Goal: Transaction & Acquisition: Purchase product/service

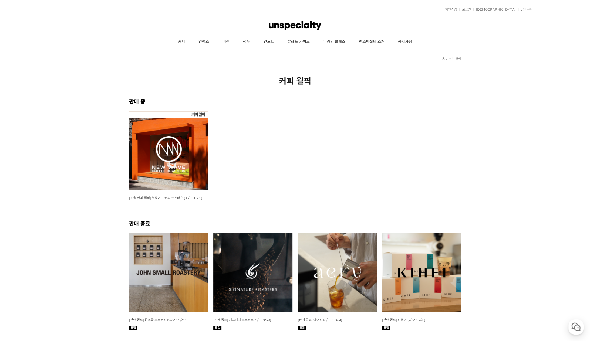
click at [137, 170] on img at bounding box center [168, 150] width 79 height 79
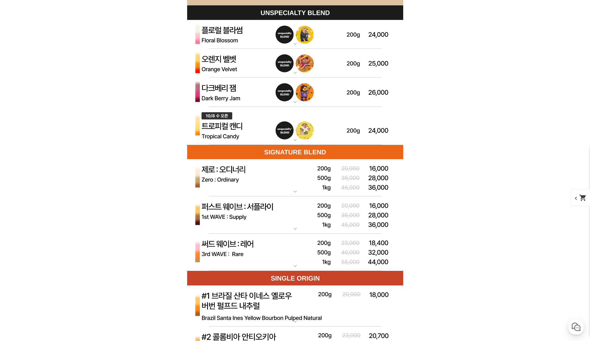
scroll to position [1567, 0]
click at [296, 138] on mat-icon "expand_more" at bounding box center [295, 140] width 11 height 6
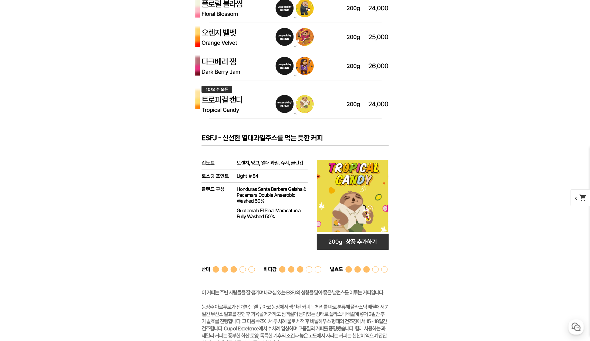
scroll to position [1594, 0]
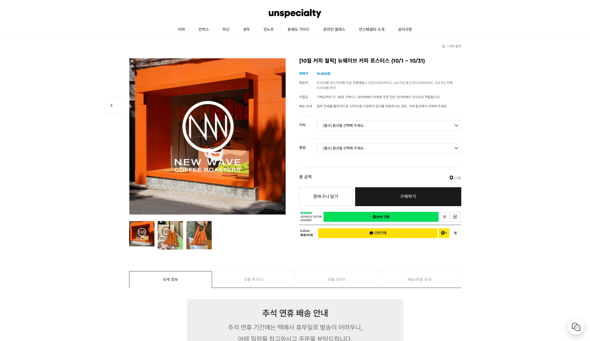
scroll to position [0, 0]
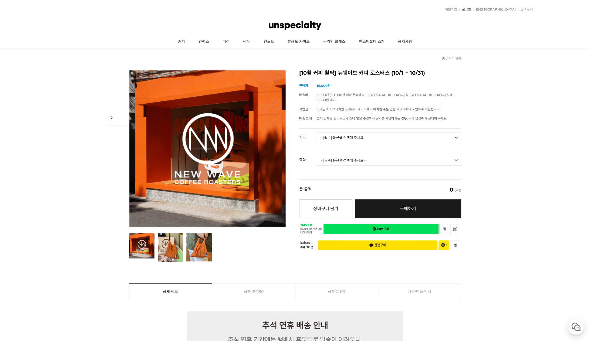
click at [471, 11] on link "로그인" at bounding box center [465, 9] width 12 height 3
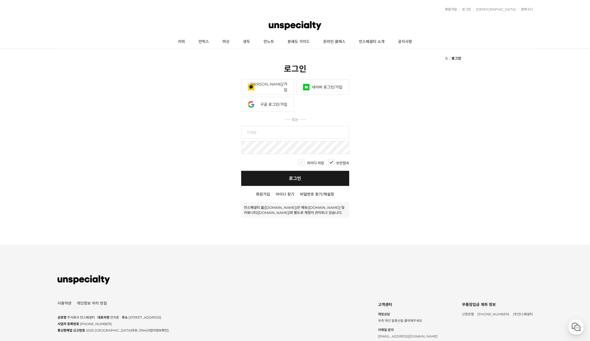
click at [328, 84] on link "네이버 로그인/가입" at bounding box center [322, 87] width 53 height 15
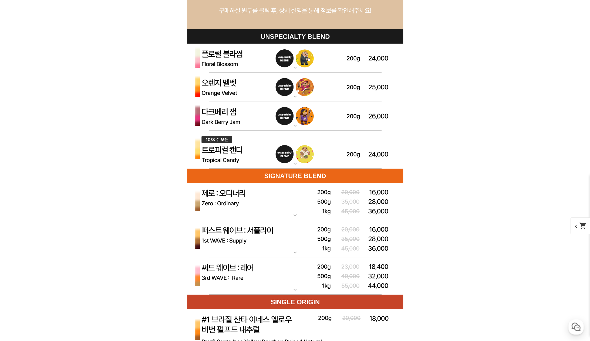
scroll to position [1540, 0]
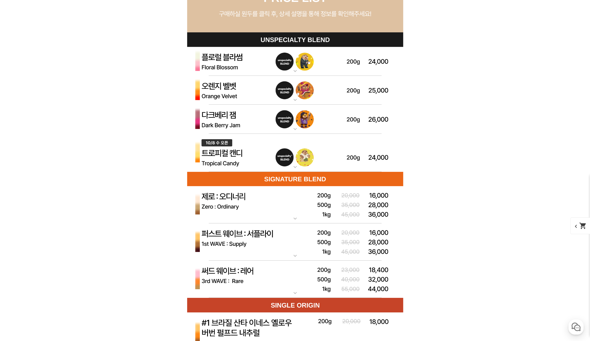
click at [292, 155] on img at bounding box center [295, 153] width 216 height 38
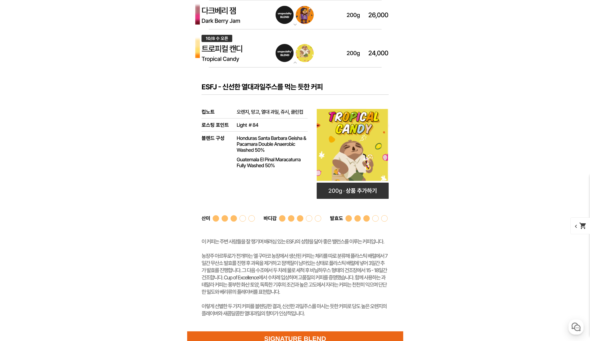
scroll to position [1648, 0]
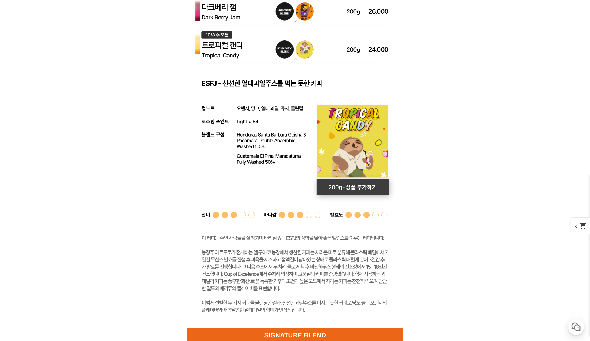
click at [346, 189] on rect at bounding box center [353, 187] width 72 height 16
select select "[10.8 오픈] 트로피컬 캔디 (언스페셜티 블렌드)"
select select "200g"
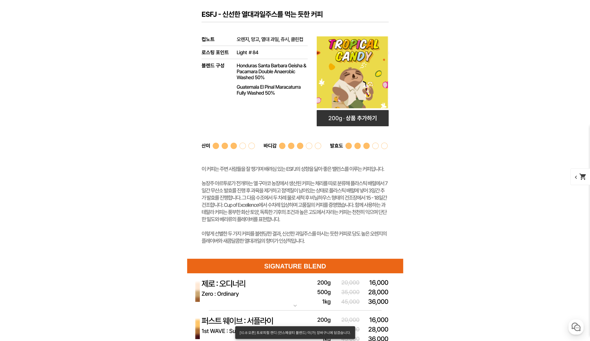
scroll to position [1594, 0]
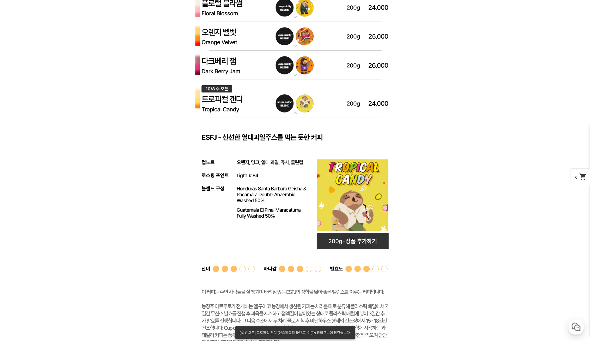
click at [291, 61] on img at bounding box center [295, 65] width 216 height 29
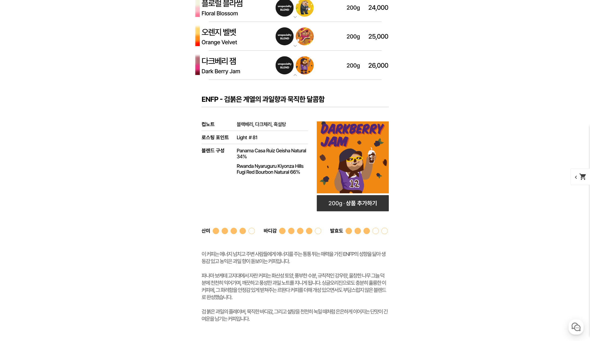
click at [291, 61] on img at bounding box center [295, 65] width 216 height 29
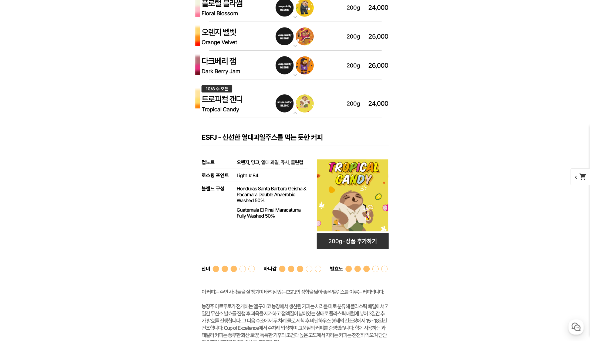
click at [291, 61] on img at bounding box center [295, 65] width 216 height 29
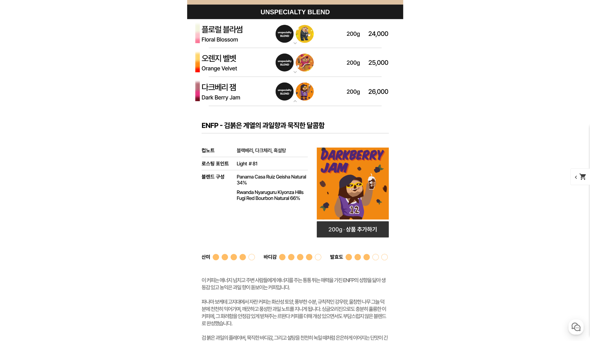
scroll to position [1567, 0]
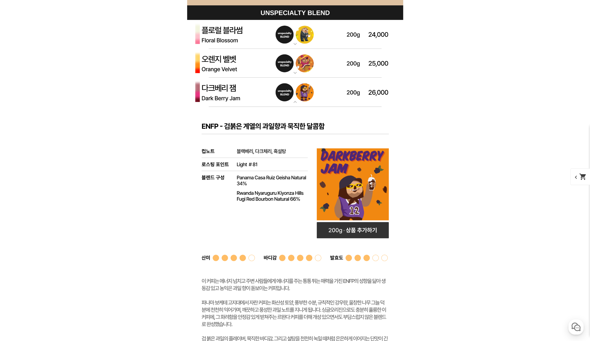
click at [293, 68] on img at bounding box center [295, 63] width 216 height 29
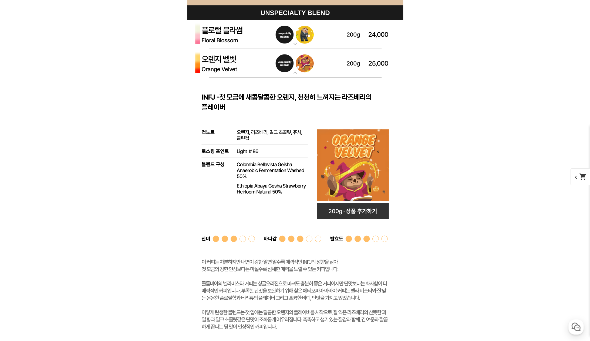
click at [293, 41] on mat-icon "expand_more" at bounding box center [295, 44] width 11 height 6
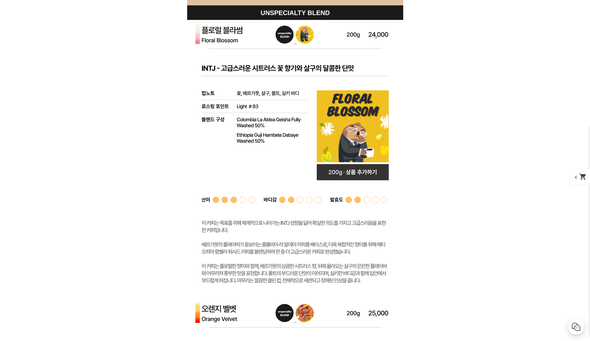
drag, startPoint x: 357, startPoint y: 170, endPoint x: 317, endPoint y: 119, distance: 65.4
click at [357, 170] on rect at bounding box center [353, 172] width 72 height 16
click at [251, 37] on img at bounding box center [295, 34] width 216 height 29
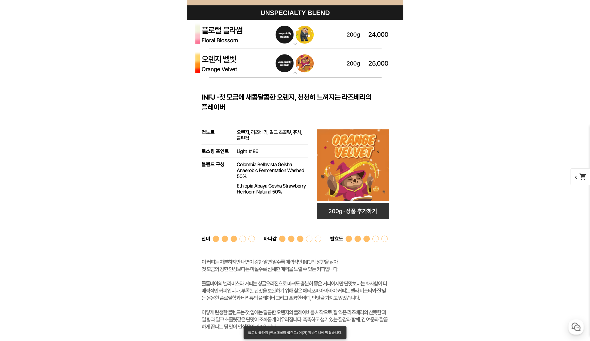
click at [265, 71] on img at bounding box center [295, 63] width 216 height 29
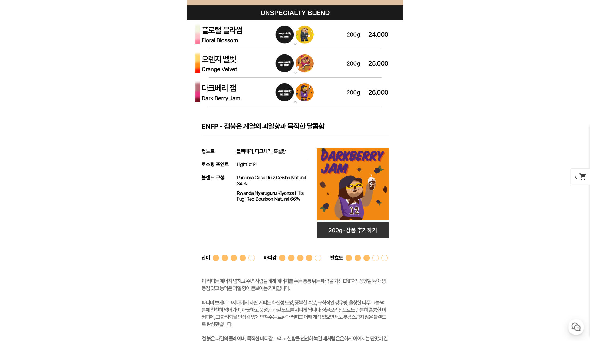
click at [264, 98] on img at bounding box center [295, 92] width 216 height 29
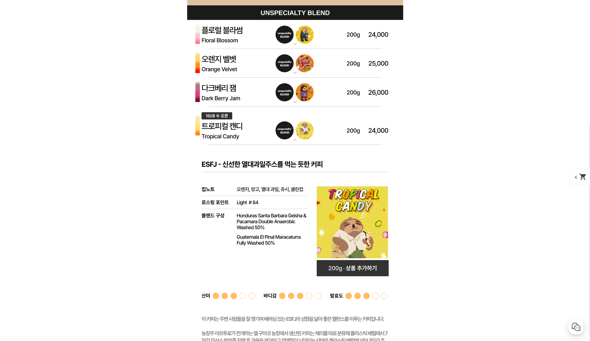
click at [265, 94] on img at bounding box center [295, 92] width 216 height 29
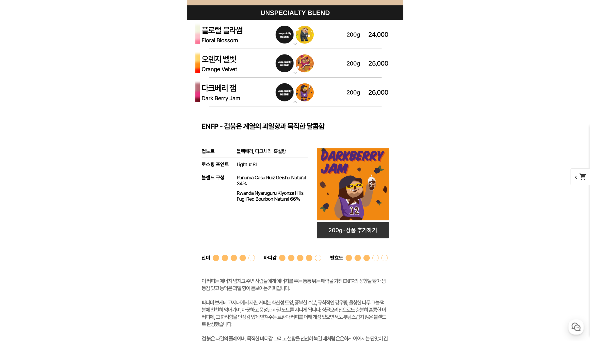
click at [265, 94] on img at bounding box center [295, 92] width 216 height 29
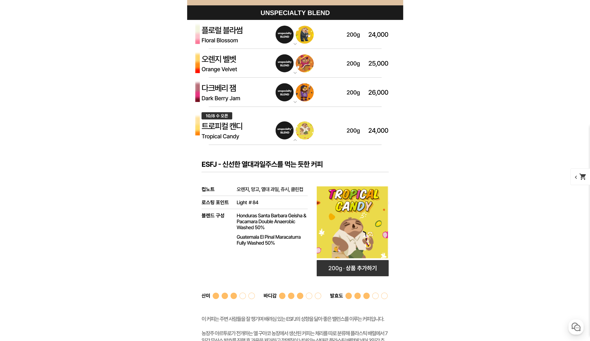
click at [273, 65] on img at bounding box center [295, 63] width 216 height 29
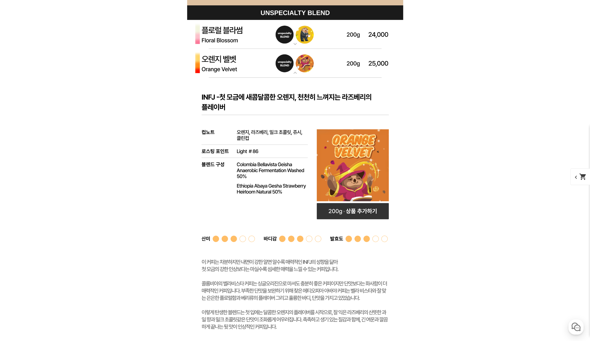
click at [273, 65] on img at bounding box center [295, 63] width 216 height 29
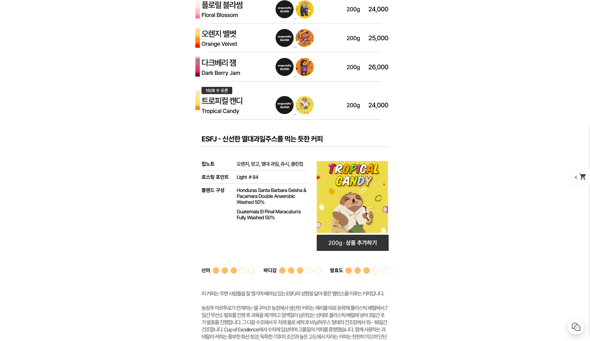
scroll to position [1594, 0]
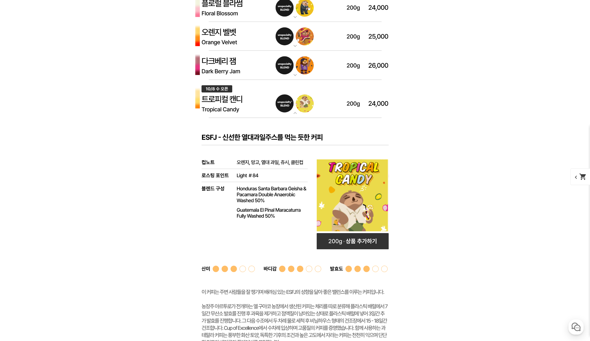
click at [273, 95] on img at bounding box center [295, 99] width 216 height 38
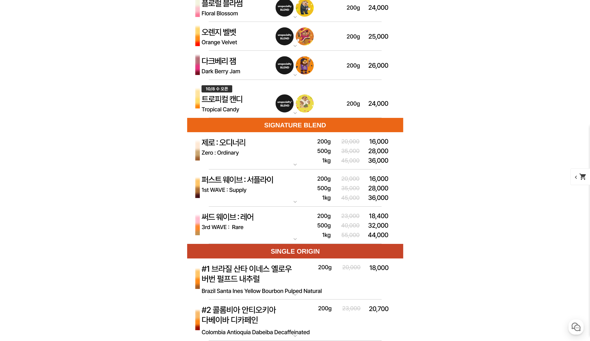
click at [273, 98] on img at bounding box center [295, 99] width 216 height 38
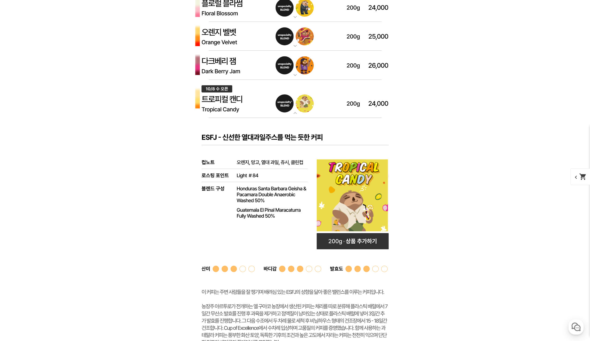
click at [273, 98] on img at bounding box center [295, 99] width 216 height 38
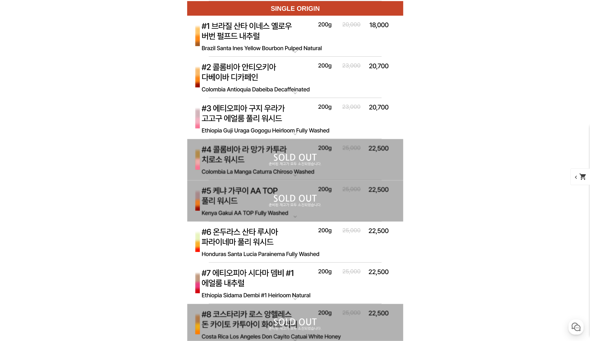
scroll to position [1756, 0]
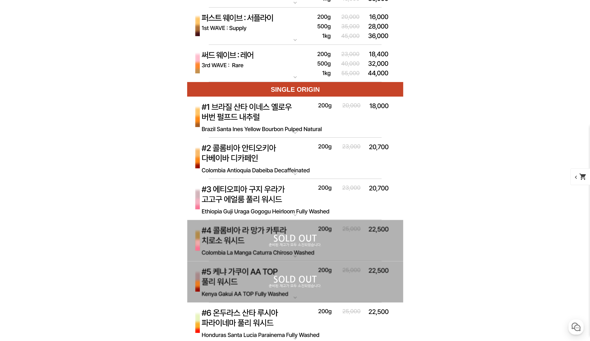
click at [304, 124] on img at bounding box center [295, 118] width 216 height 42
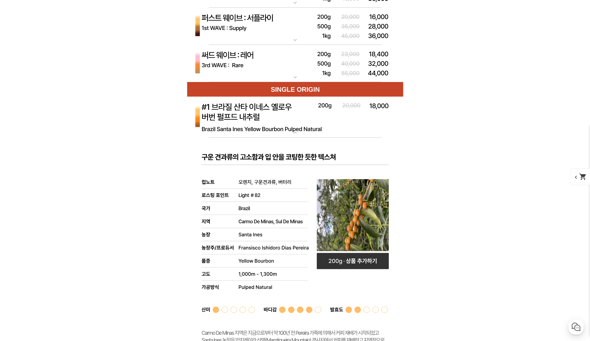
click at [304, 124] on img at bounding box center [295, 118] width 216 height 42
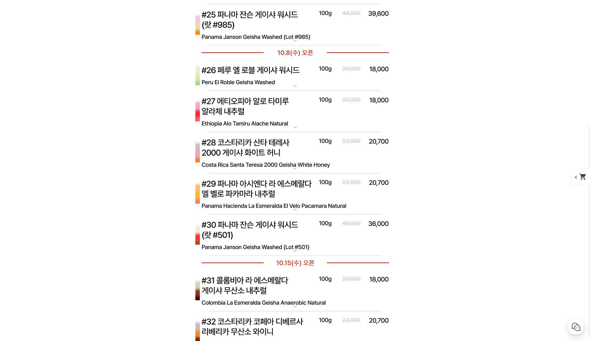
scroll to position [2620, 0]
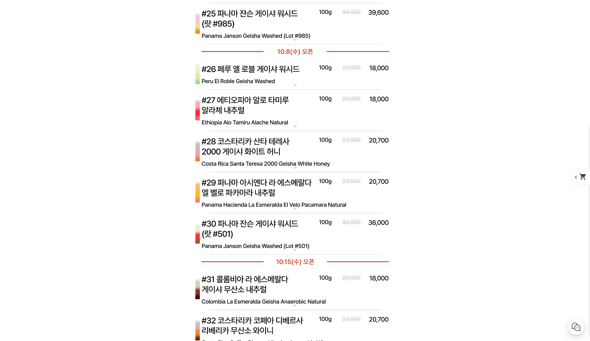
click at [293, 123] on mat-icon "expand_more" at bounding box center [295, 126] width 11 height 6
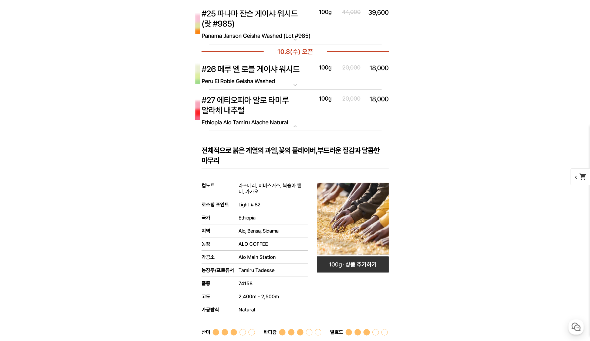
click at [293, 123] on mat-icon "expand_more" at bounding box center [295, 126] width 11 height 6
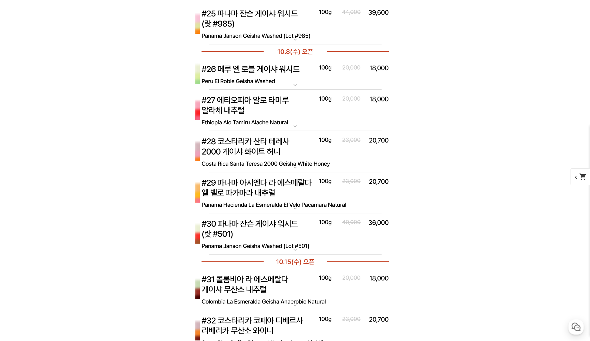
click at [292, 79] on img at bounding box center [295, 74] width 216 height 31
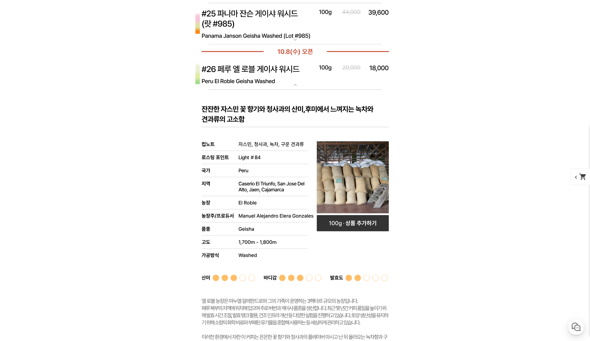
click at [292, 79] on img at bounding box center [295, 74] width 216 height 31
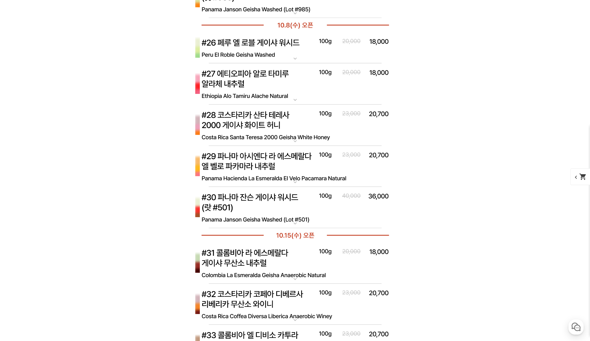
scroll to position [2647, 0]
click at [299, 126] on img at bounding box center [295, 125] width 216 height 42
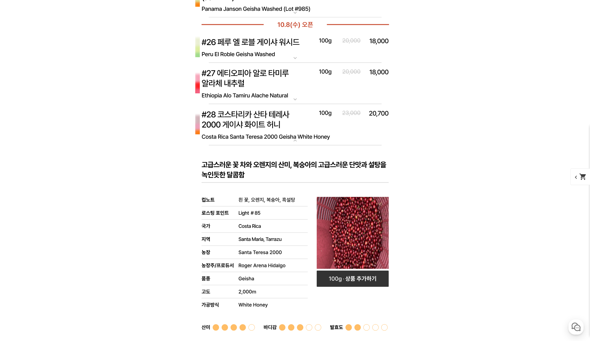
click at [299, 126] on img at bounding box center [295, 125] width 216 height 42
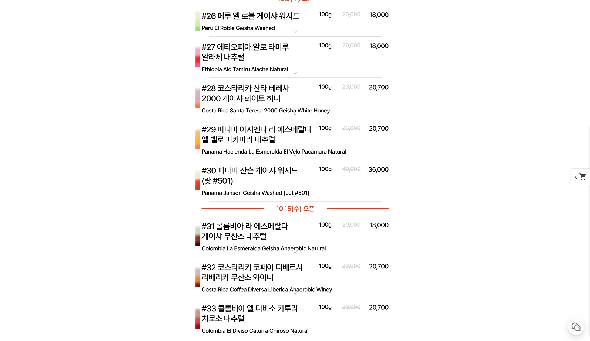
scroll to position [2674, 0]
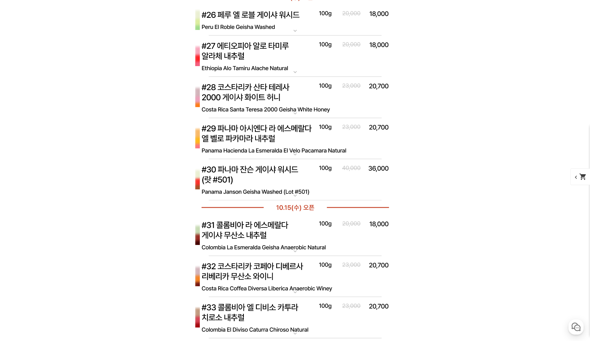
click at [299, 144] on img at bounding box center [295, 139] width 216 height 42
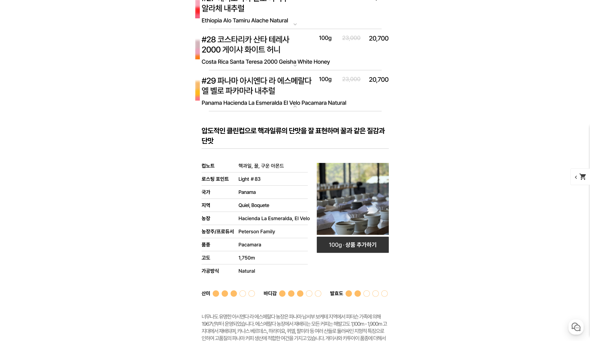
scroll to position [2728, 0]
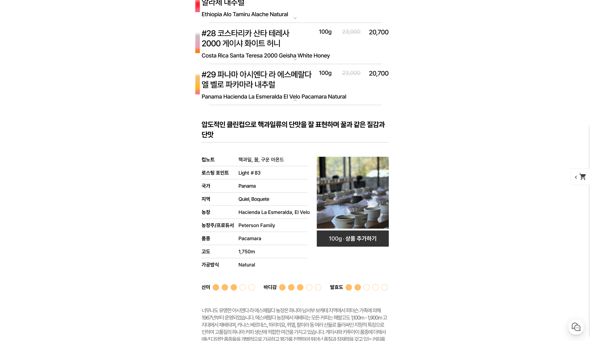
click at [293, 83] on img at bounding box center [295, 85] width 216 height 42
click at [289, 39] on img at bounding box center [295, 44] width 216 height 42
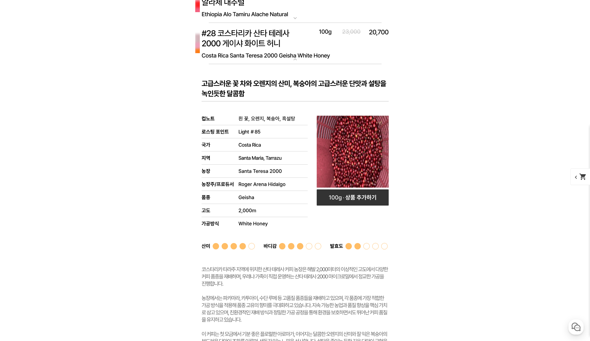
click at [289, 39] on img at bounding box center [295, 44] width 216 height 42
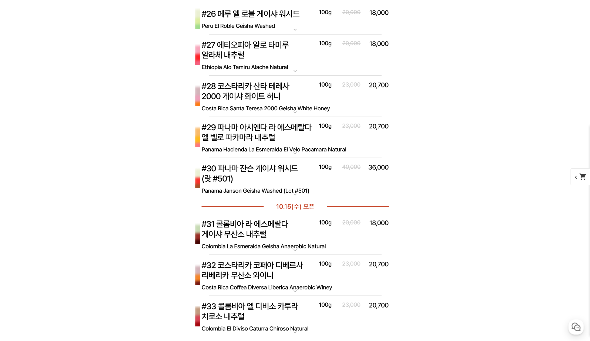
scroll to position [2674, 0]
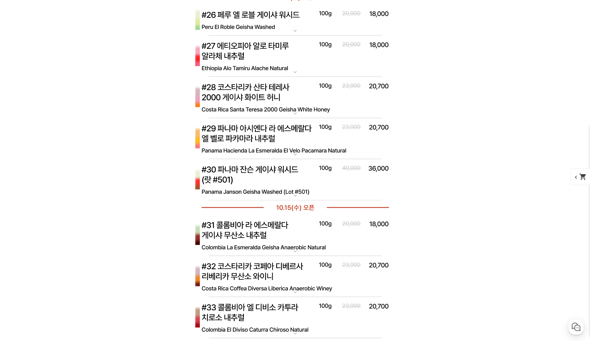
click at [300, 98] on img at bounding box center [295, 98] width 216 height 42
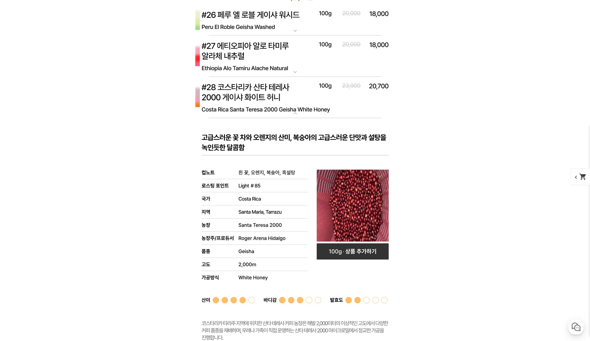
click at [300, 98] on img at bounding box center [295, 98] width 216 height 42
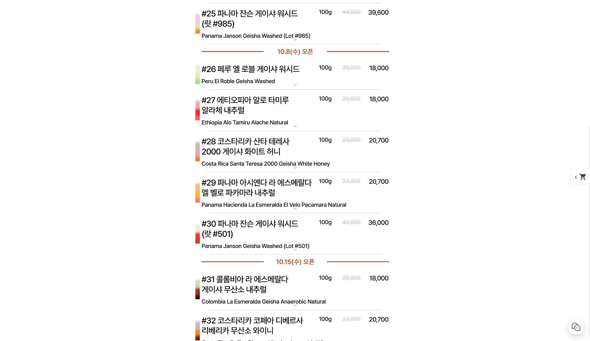
scroll to position [2620, 0]
click at [294, 80] on img at bounding box center [295, 74] width 216 height 31
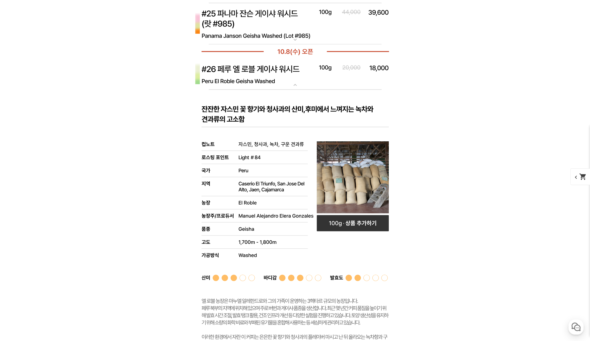
click at [294, 80] on img at bounding box center [295, 74] width 216 height 31
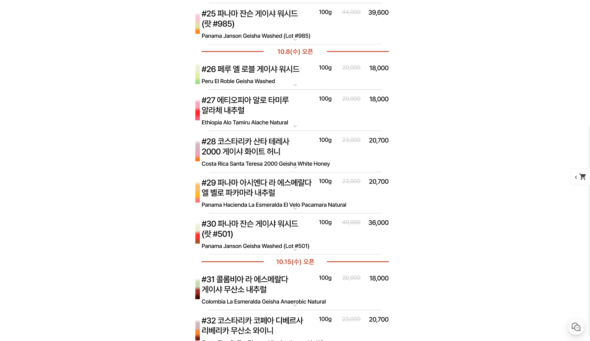
click at [294, 114] on img at bounding box center [295, 111] width 216 height 42
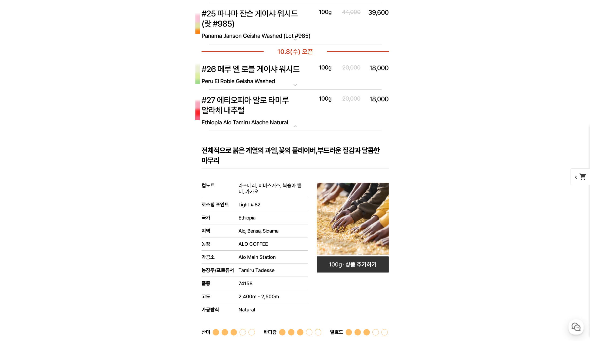
click at [294, 114] on img at bounding box center [295, 111] width 216 height 42
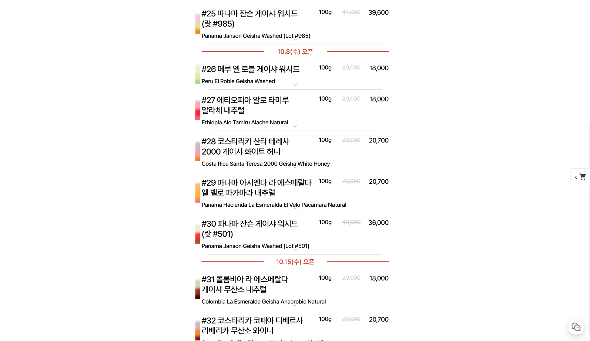
click at [294, 114] on img at bounding box center [295, 111] width 216 height 42
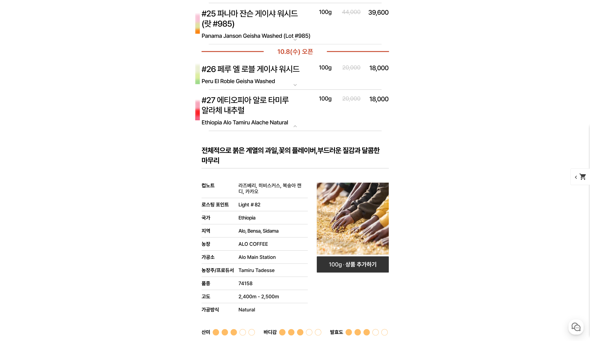
click at [294, 114] on img at bounding box center [295, 111] width 216 height 42
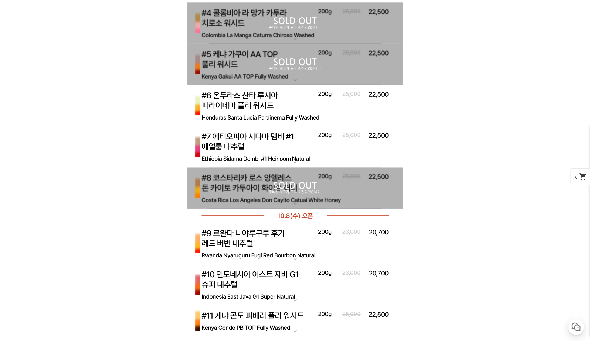
scroll to position [1972, 0]
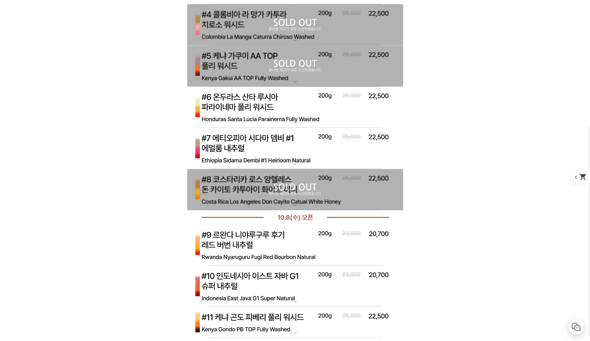
click at [293, 183] on p "SOLD OUT" at bounding box center [295, 187] width 216 height 9
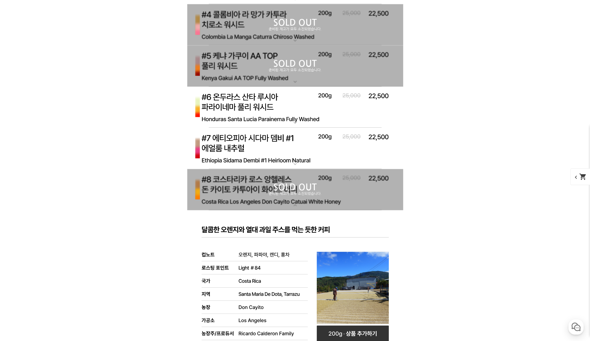
click at [293, 183] on p "SOLD OUT" at bounding box center [295, 187] width 216 height 9
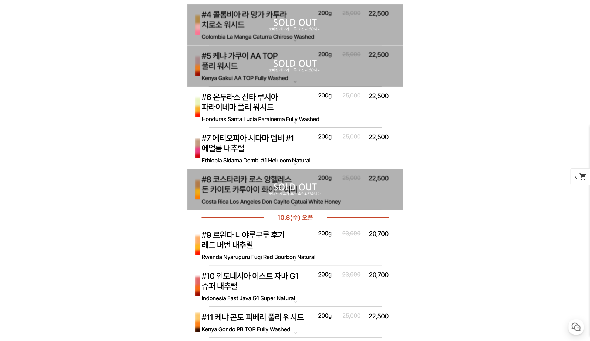
click at [291, 144] on img at bounding box center [295, 149] width 216 height 42
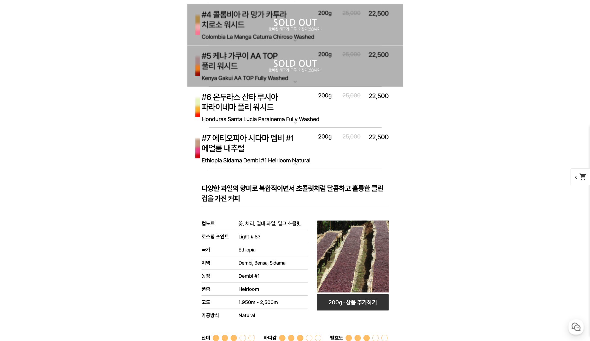
click at [291, 144] on img at bounding box center [295, 149] width 216 height 42
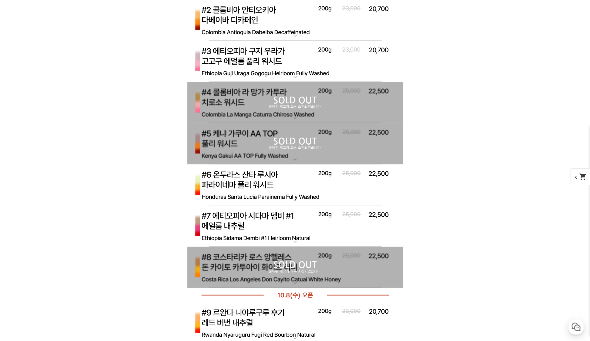
scroll to position [1891, 0]
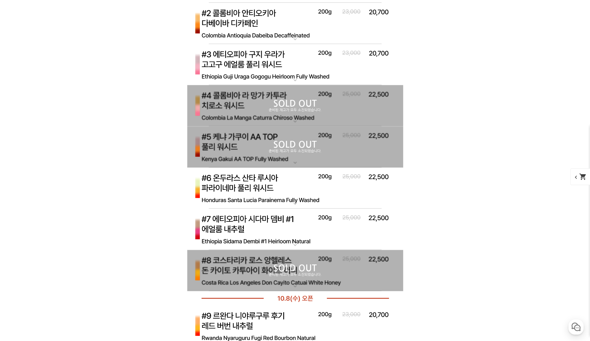
click at [294, 140] on p "SOLD OUT" at bounding box center [295, 144] width 216 height 9
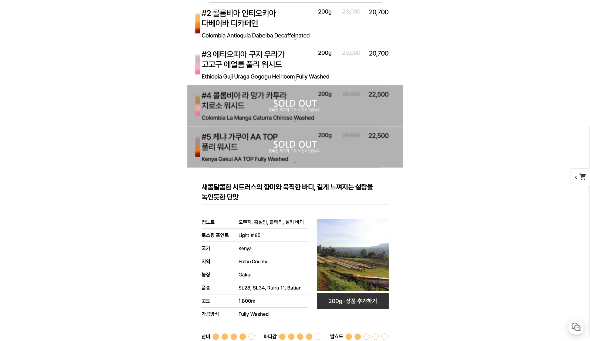
click at [294, 140] on p "SOLD OUT" at bounding box center [295, 144] width 216 height 9
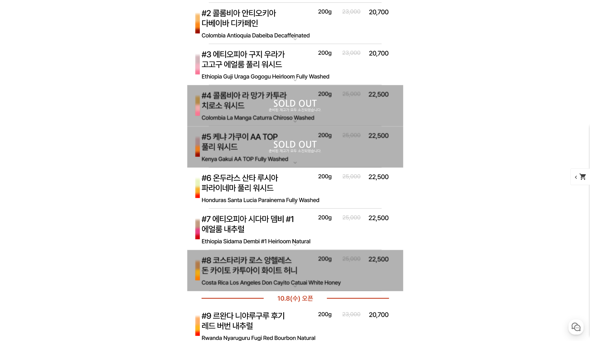
click at [279, 99] on p "SOLD OUT" at bounding box center [295, 103] width 216 height 9
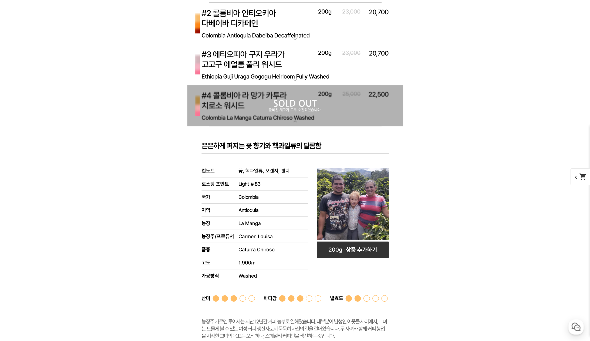
click at [279, 99] on p "SOLD OUT" at bounding box center [295, 103] width 216 height 9
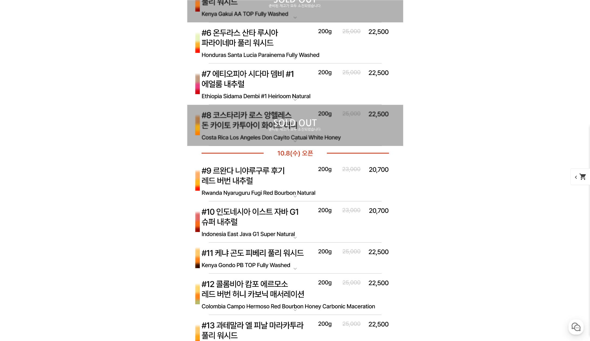
scroll to position [2053, 0]
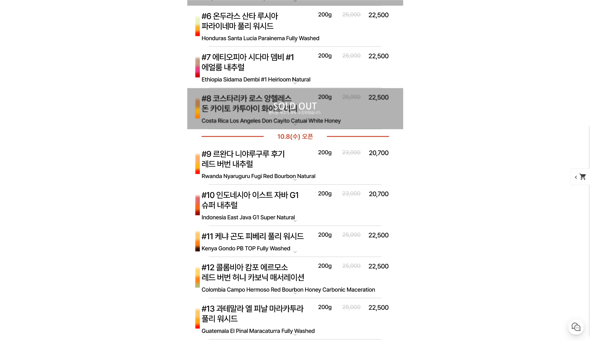
click at [294, 165] on img at bounding box center [295, 165] width 216 height 42
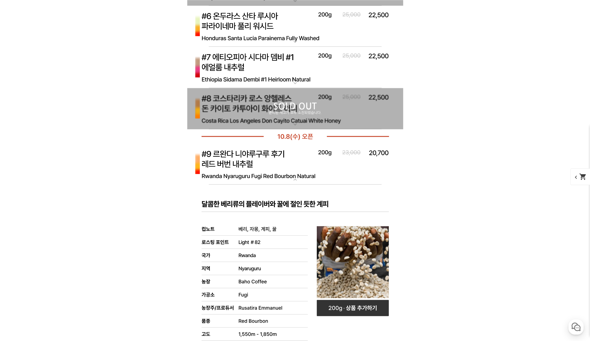
click at [290, 166] on img at bounding box center [295, 165] width 216 height 42
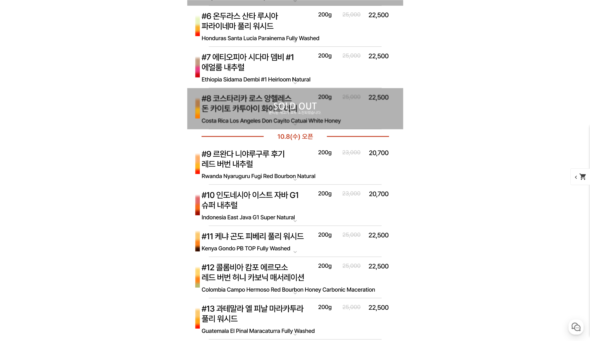
click at [290, 166] on img at bounding box center [295, 165] width 216 height 42
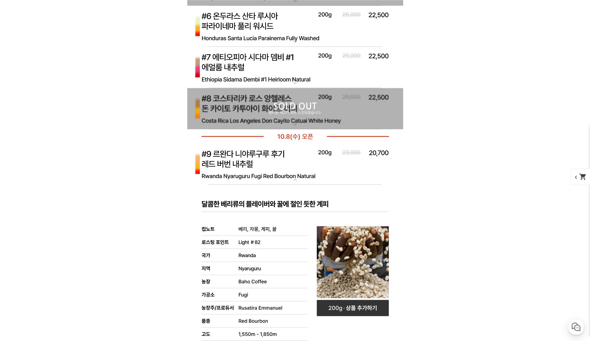
click at [293, 166] on img at bounding box center [295, 165] width 216 height 42
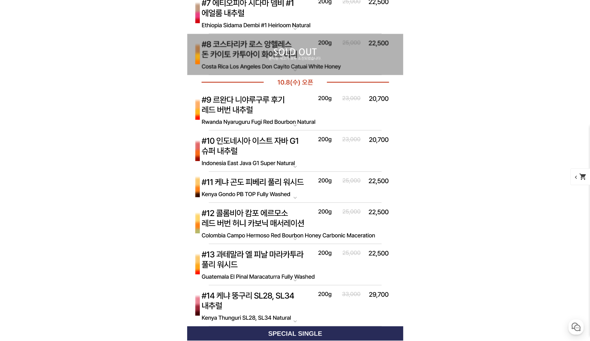
scroll to position [2134, 0]
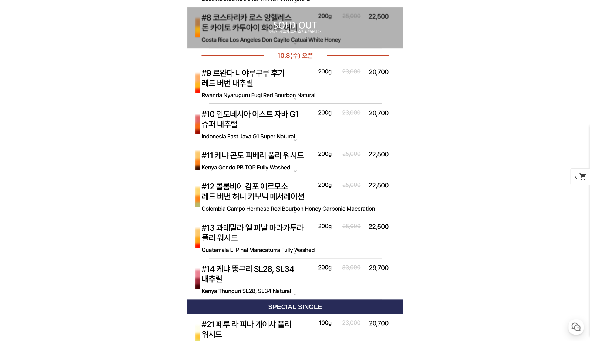
click at [288, 130] on img at bounding box center [295, 125] width 216 height 42
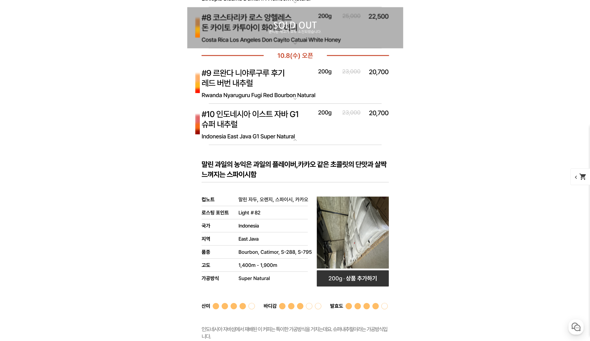
click at [287, 130] on img at bounding box center [295, 125] width 216 height 42
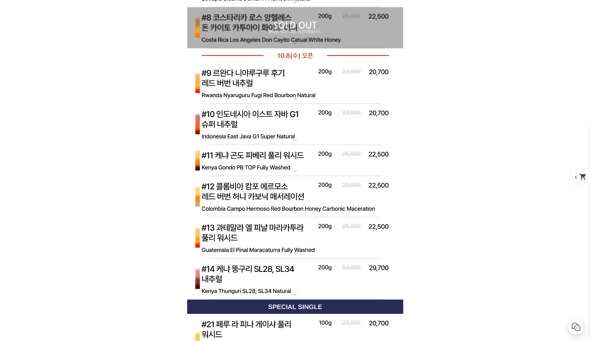
click at [287, 171] on img at bounding box center [295, 160] width 216 height 31
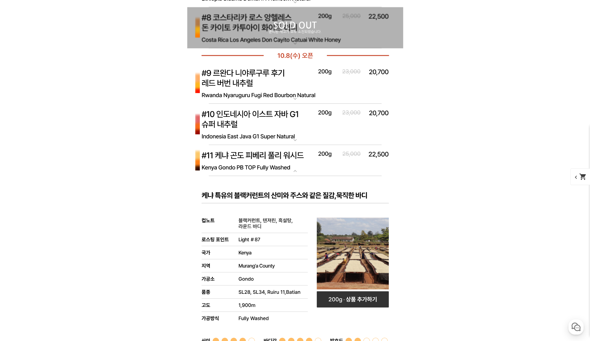
click at [288, 166] on img at bounding box center [295, 160] width 216 height 31
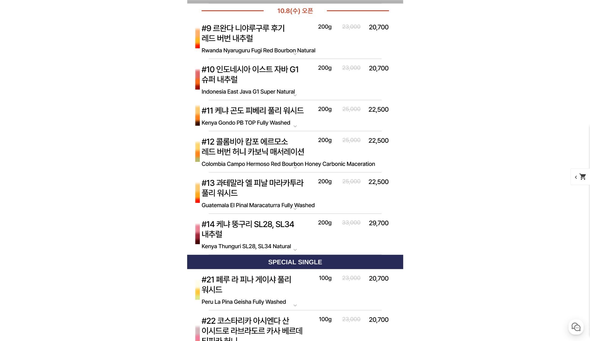
scroll to position [2188, 0]
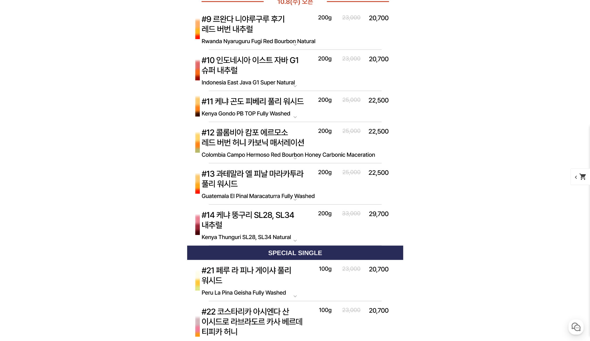
click at [288, 150] on img at bounding box center [295, 143] width 216 height 42
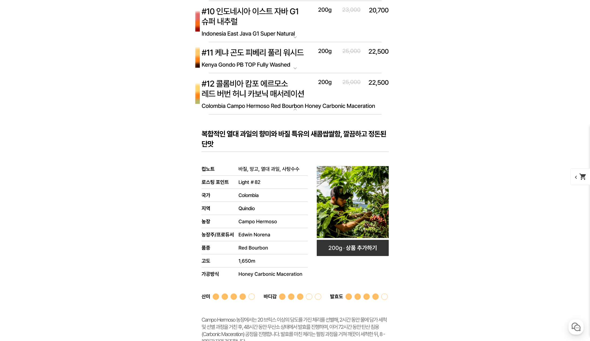
scroll to position [2242, 0]
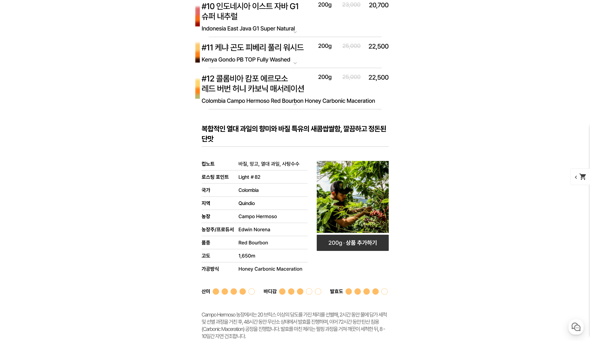
click at [304, 92] on img at bounding box center [295, 89] width 216 height 42
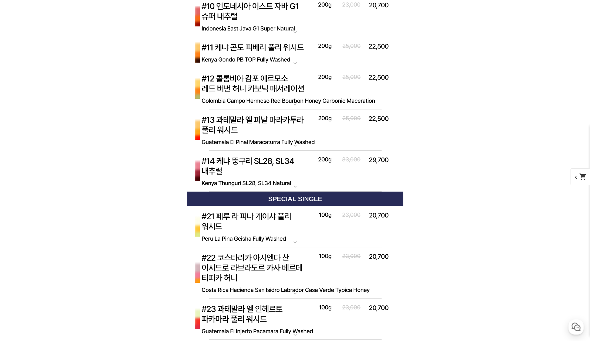
click at [293, 135] on img at bounding box center [295, 130] width 216 height 42
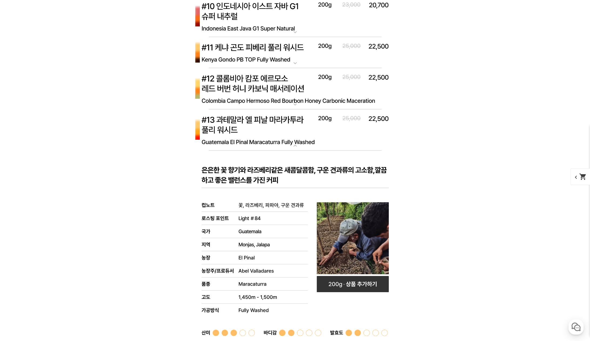
click at [293, 135] on img at bounding box center [295, 130] width 216 height 42
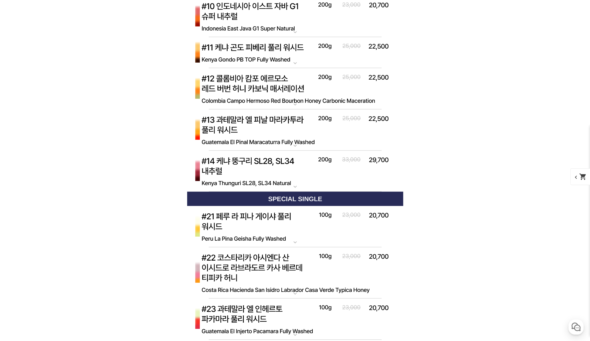
click at [288, 175] on img at bounding box center [295, 172] width 216 height 42
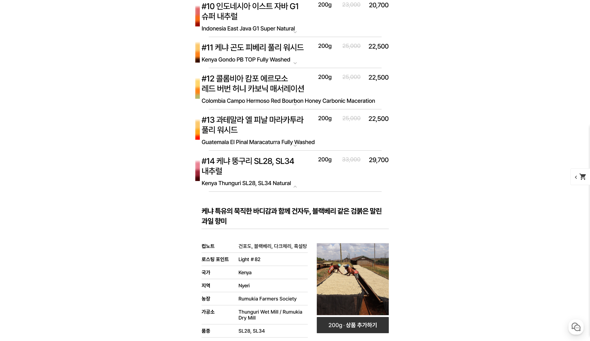
click at [288, 175] on img at bounding box center [295, 172] width 216 height 42
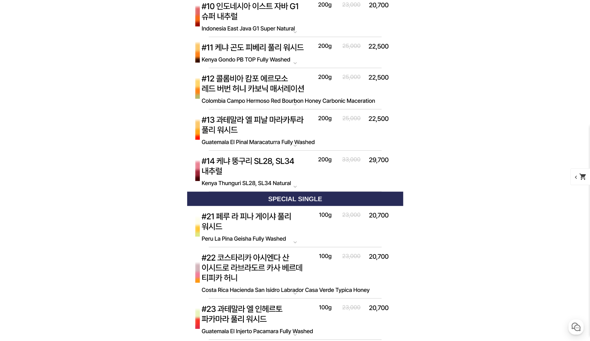
click at [284, 40] on p "[10.8 오픈] #11 케냐 곤도 피베리 풀리 워시드" at bounding box center [295, 39] width 216 height 4
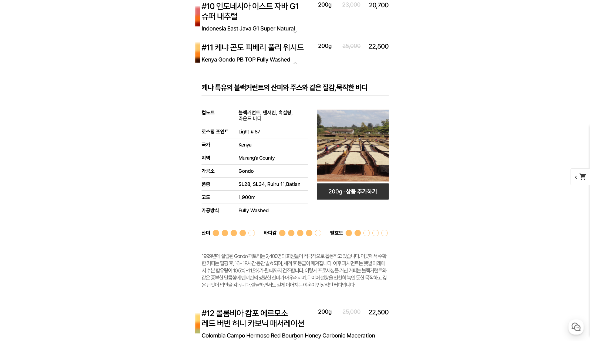
click at [283, 52] on img at bounding box center [295, 52] width 216 height 31
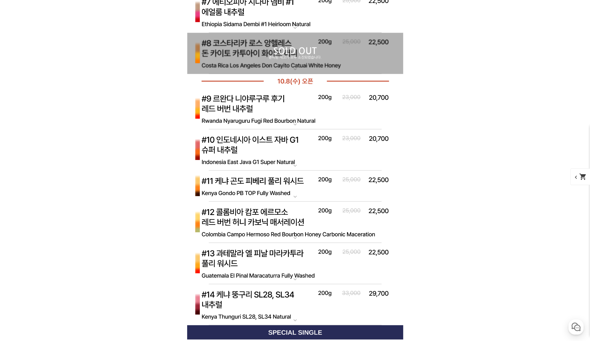
scroll to position [2107, 0]
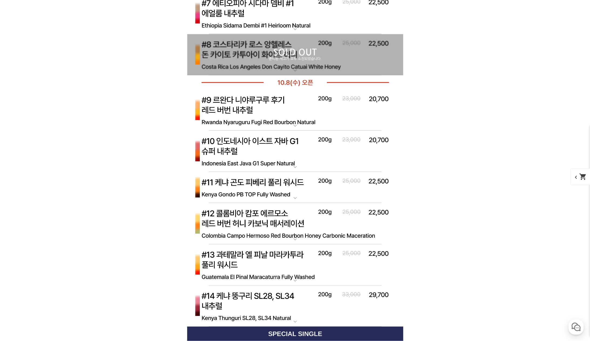
click at [304, 109] on img at bounding box center [295, 111] width 216 height 42
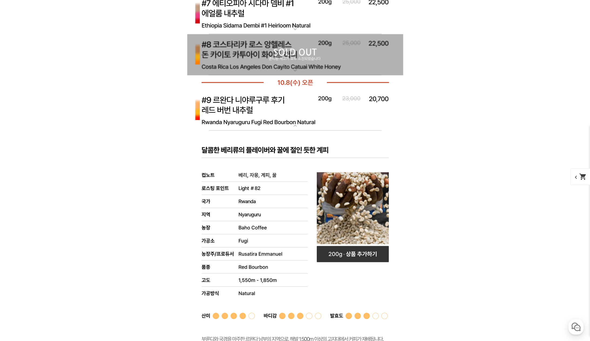
click at [289, 111] on img at bounding box center [295, 111] width 216 height 42
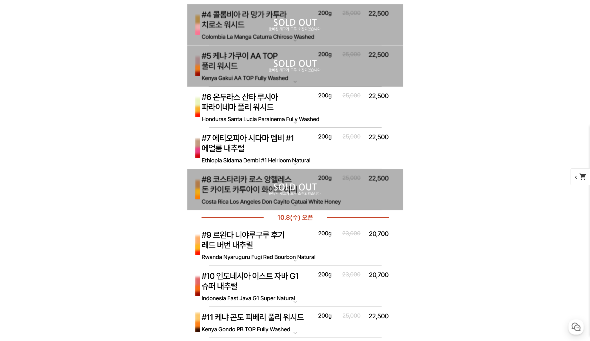
scroll to position [1972, 0]
click at [288, 140] on img at bounding box center [295, 149] width 216 height 42
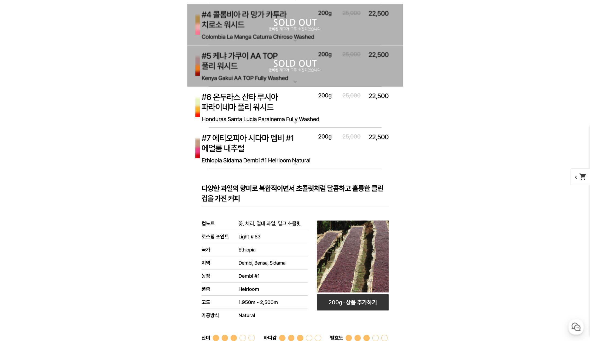
click at [288, 140] on img at bounding box center [295, 149] width 216 height 42
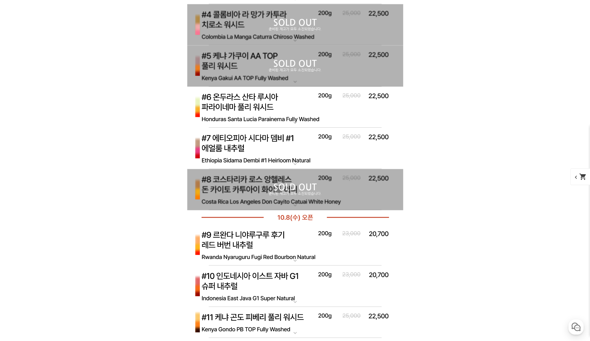
click at [296, 98] on img at bounding box center [295, 108] width 216 height 42
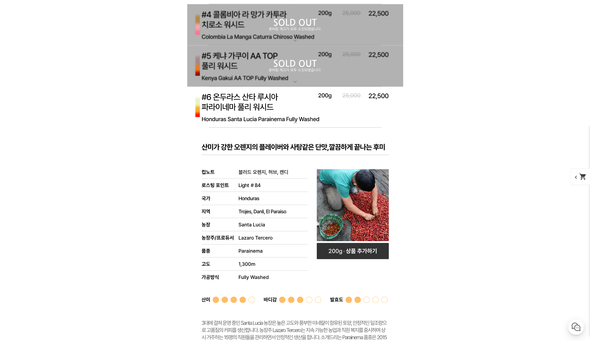
click at [292, 106] on img at bounding box center [295, 108] width 216 height 42
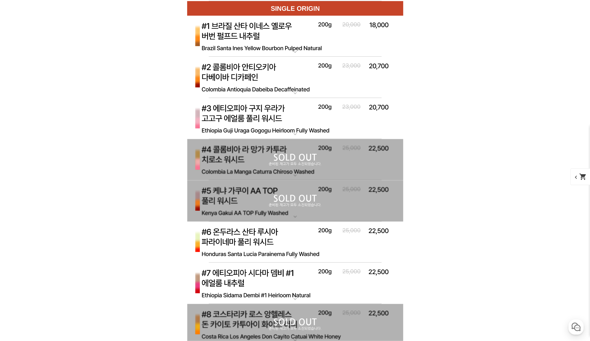
click at [295, 75] on img at bounding box center [295, 78] width 216 height 42
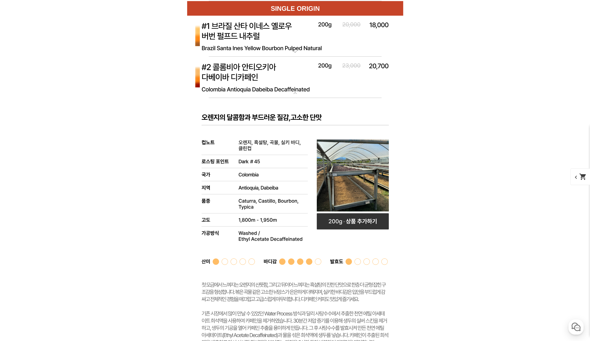
click at [295, 75] on img at bounding box center [295, 78] width 216 height 42
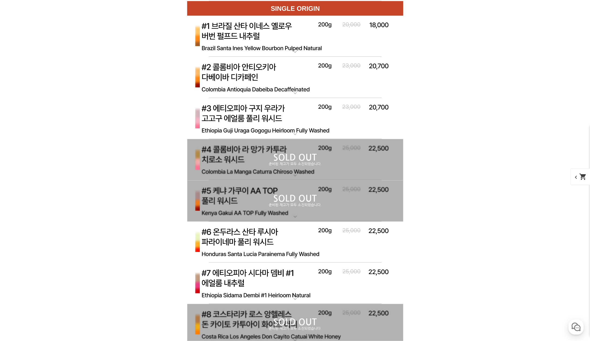
click at [297, 43] on img at bounding box center [295, 37] width 216 height 42
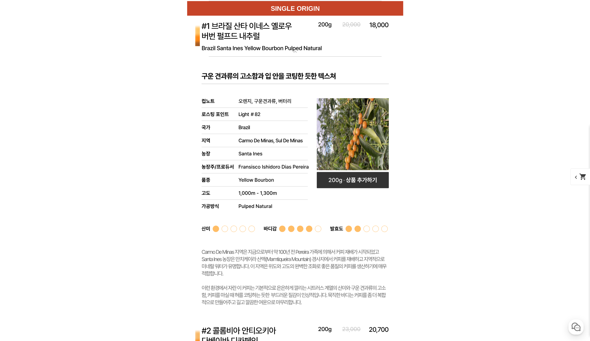
click at [297, 43] on img at bounding box center [295, 37] width 216 height 42
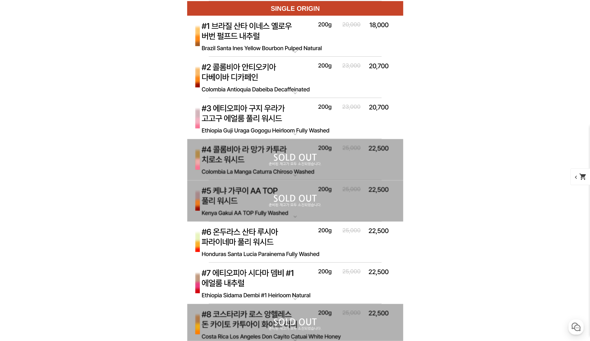
click at [282, 114] on img at bounding box center [295, 119] width 216 height 42
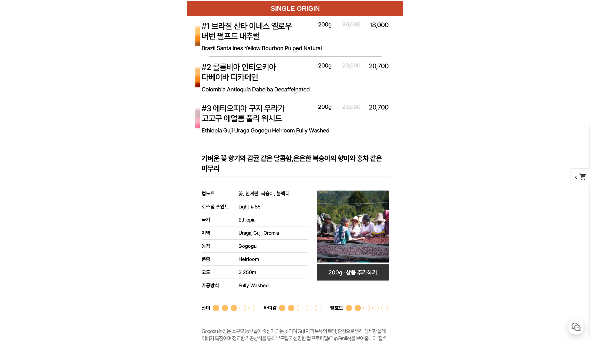
click at [290, 118] on img at bounding box center [295, 119] width 216 height 42
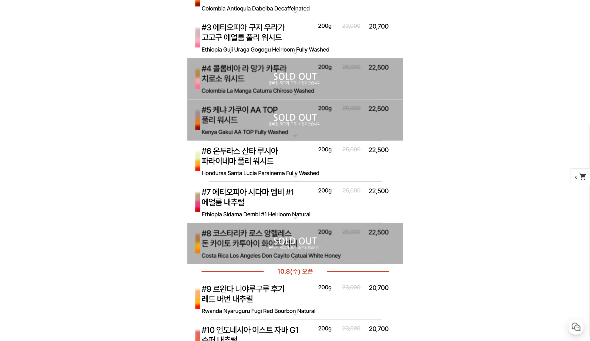
scroll to position [1999, 0]
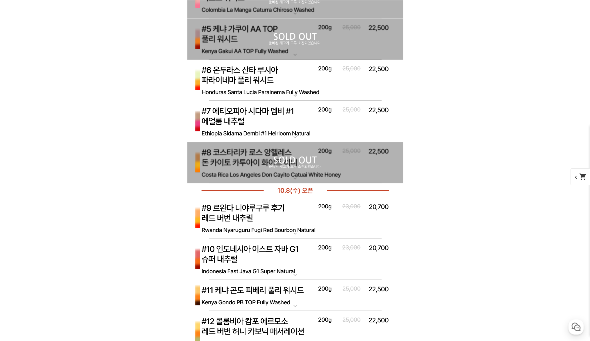
click at [294, 126] on img at bounding box center [295, 122] width 216 height 42
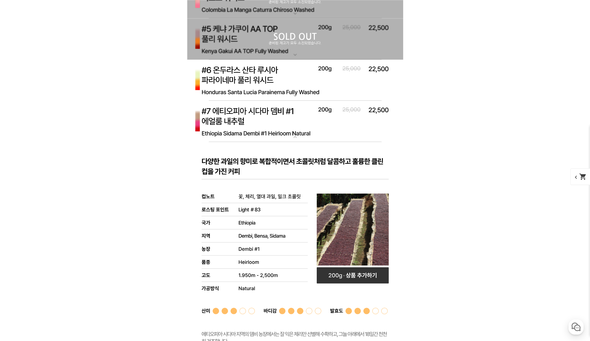
click at [297, 123] on img at bounding box center [295, 122] width 216 height 42
click at [296, 53] on div "SOLD OUT 준비된 재고가 모두 소진되었습니다." at bounding box center [295, 38] width 216 height 41
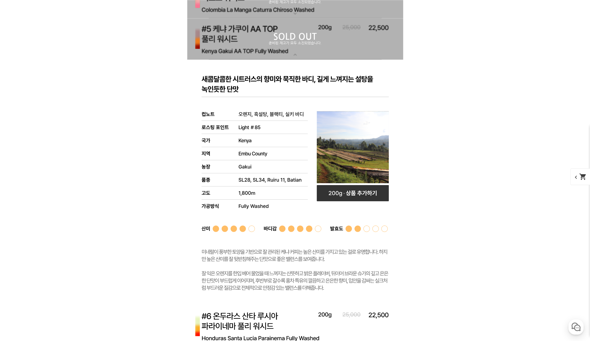
click at [296, 52] on div "SOLD OUT 준비된 재고가 모두 소진되었습니다." at bounding box center [295, 38] width 216 height 41
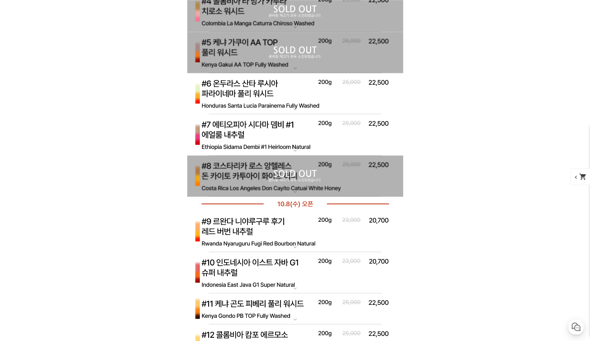
scroll to position [1945, 0]
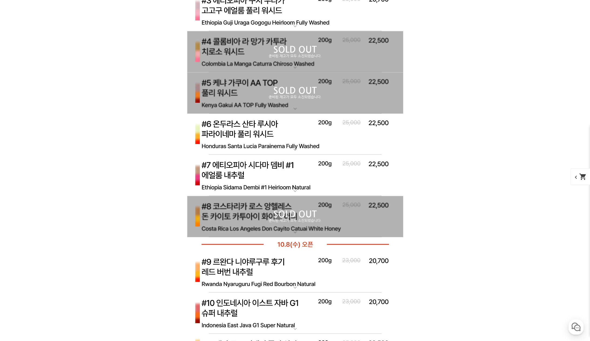
click at [298, 60] on div "SOLD OUT 준비된 재고가 모두 소진되었습니다." at bounding box center [295, 51] width 216 height 41
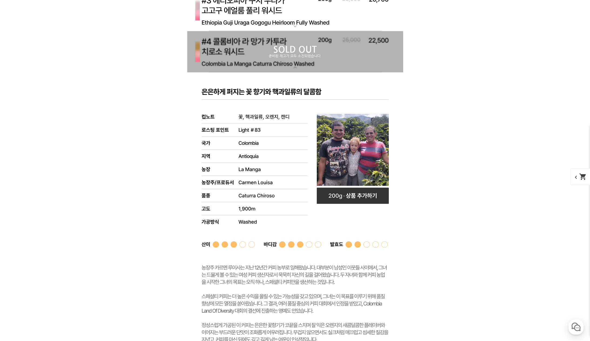
click at [298, 60] on div "SOLD OUT 준비된 재고가 모두 소진되었습니다." at bounding box center [295, 51] width 216 height 41
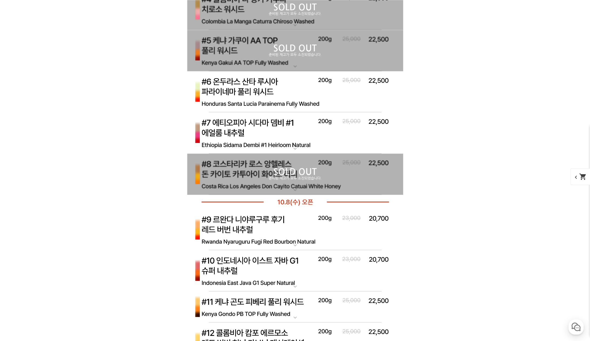
scroll to position [1999, 0]
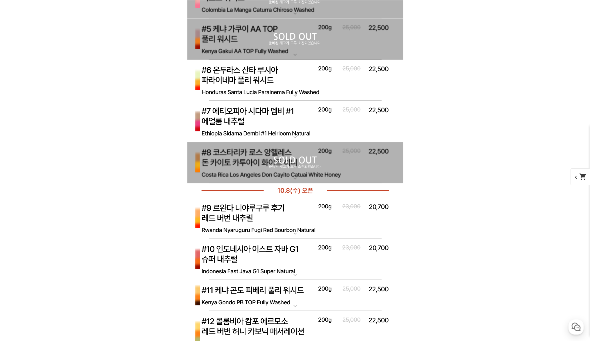
click at [281, 179] on div "SOLD OUT 준비된 재고가 모두 소진되었습니다." at bounding box center [295, 162] width 216 height 41
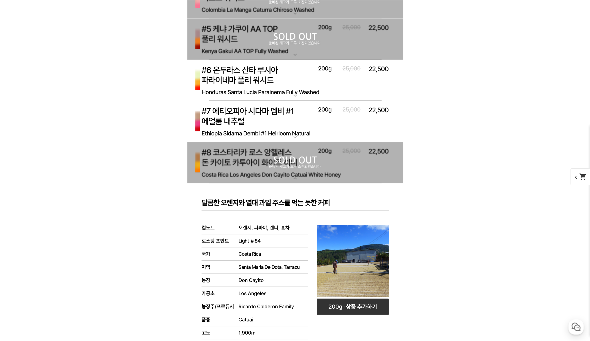
click at [281, 175] on div "SOLD OUT 준비된 재고가 모두 소진되었습니다." at bounding box center [295, 162] width 216 height 41
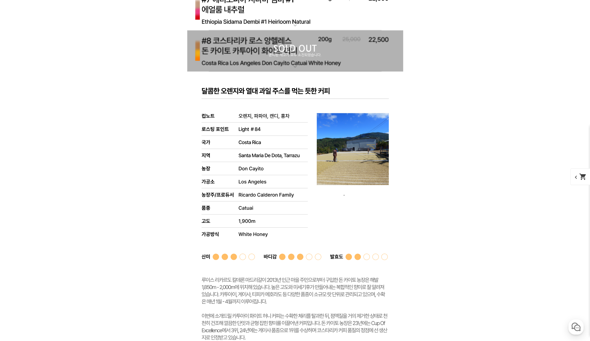
scroll to position [2134, 0]
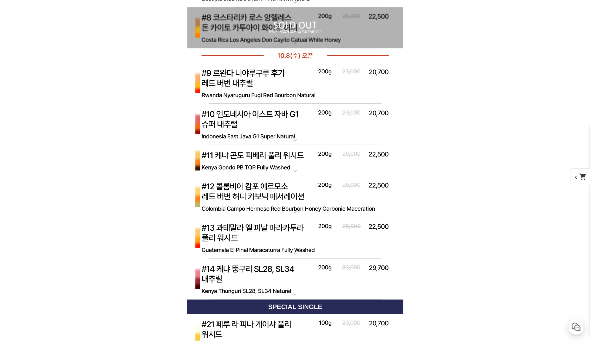
click at [285, 265] on img at bounding box center [295, 280] width 216 height 42
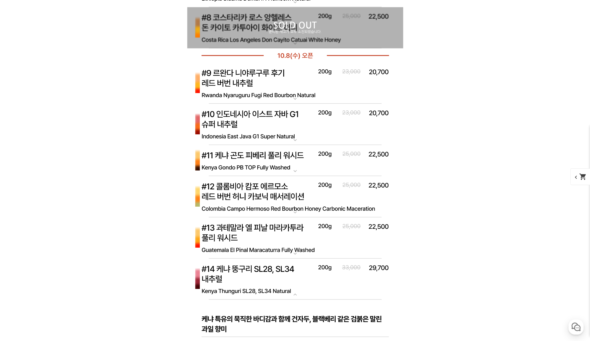
scroll to position [2242, 0]
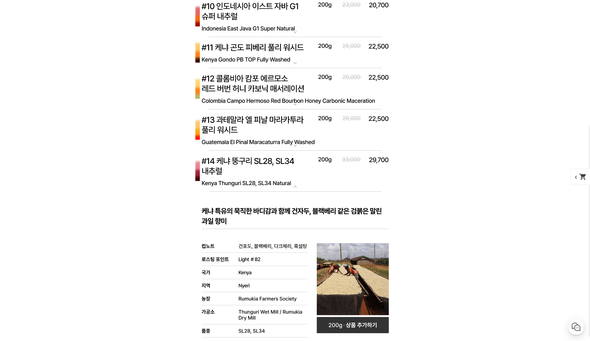
click at [293, 178] on img at bounding box center [295, 172] width 216 height 42
click at [288, 134] on img at bounding box center [295, 130] width 216 height 42
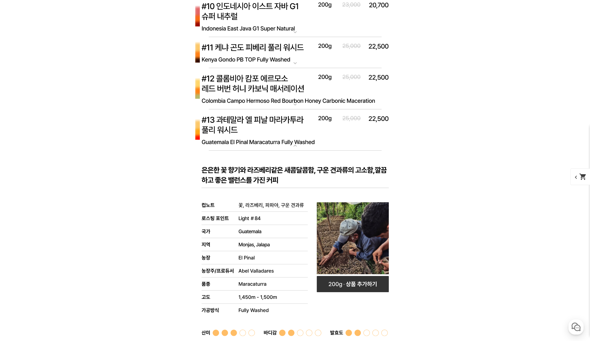
click at [288, 135] on img at bounding box center [295, 130] width 216 height 42
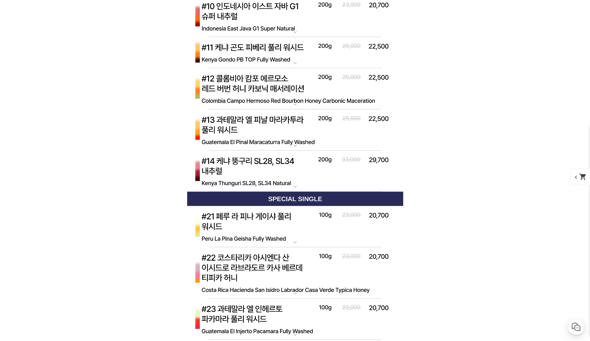
click at [285, 95] on img at bounding box center [295, 89] width 216 height 42
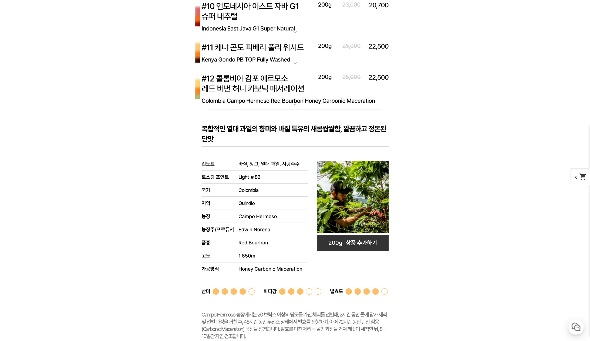
click at [285, 95] on img at bounding box center [295, 89] width 216 height 42
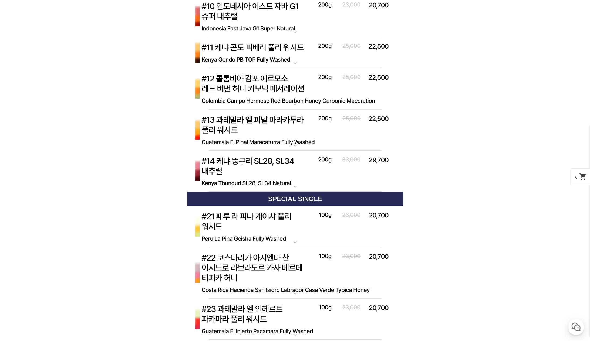
click at [291, 60] on mat-icon "expand_more" at bounding box center [295, 63] width 11 height 6
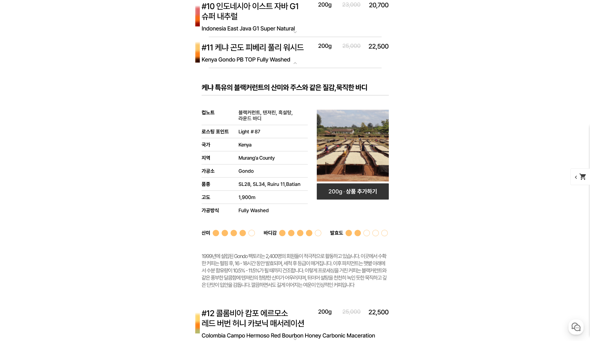
click at [291, 60] on mat-icon "expand_more" at bounding box center [295, 63] width 11 height 6
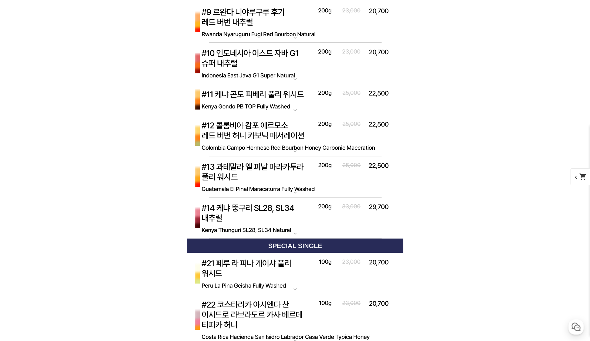
scroll to position [2188, 0]
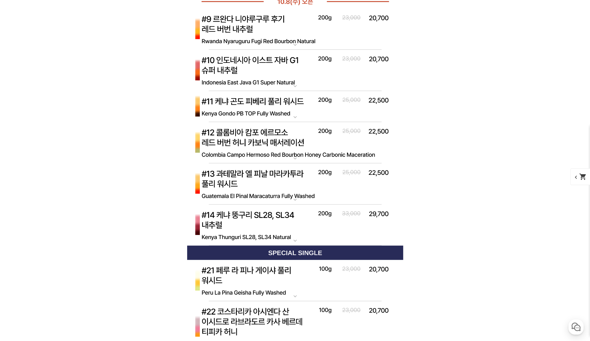
click at [290, 107] on img at bounding box center [295, 106] width 216 height 31
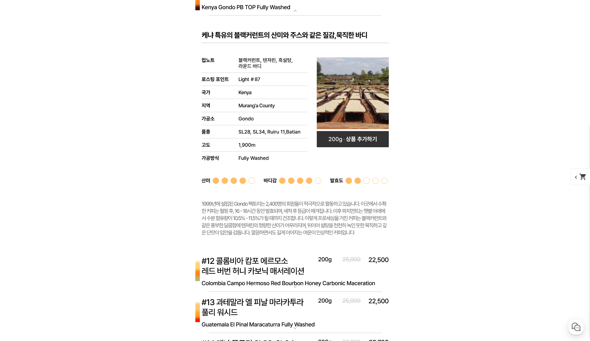
scroll to position [2296, 0]
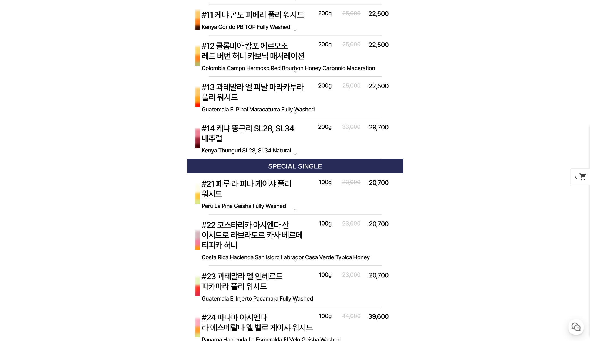
scroll to position [2215, 0]
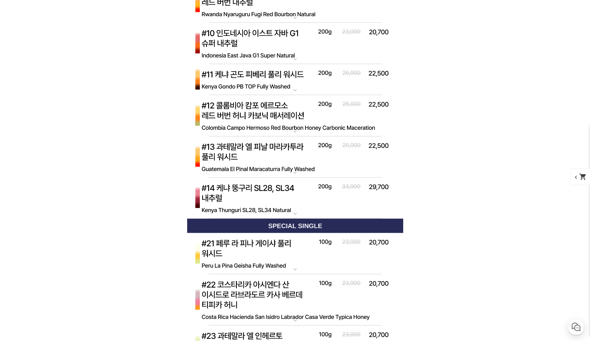
click at [283, 109] on img at bounding box center [295, 116] width 216 height 42
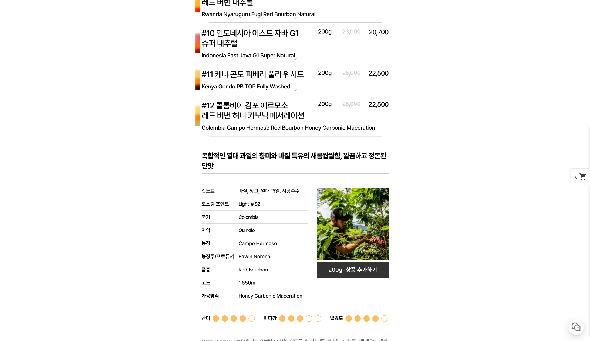
click at [284, 110] on img at bounding box center [295, 116] width 216 height 42
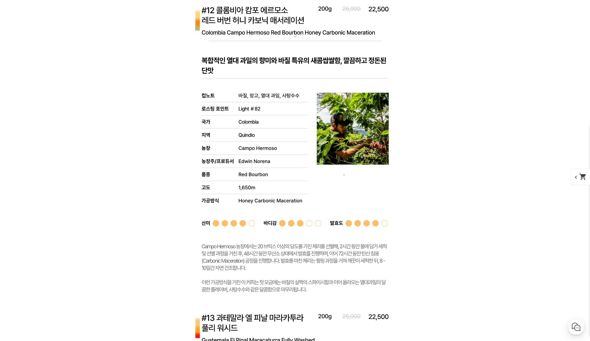
scroll to position [2323, 0]
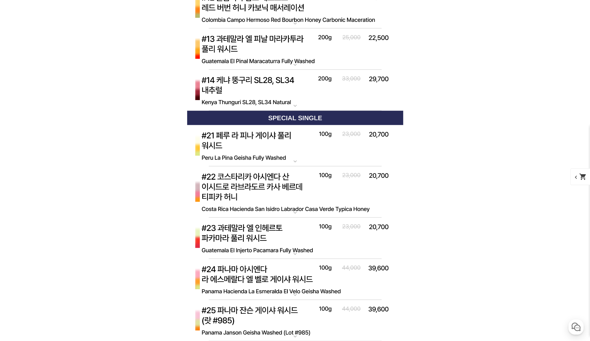
click at [286, 78] on img at bounding box center [295, 91] width 216 height 42
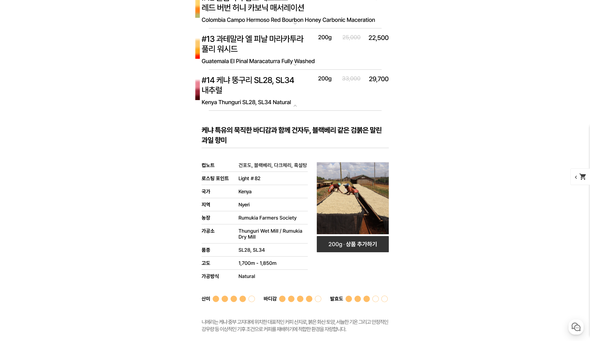
click at [286, 81] on img at bounding box center [295, 91] width 216 height 42
click at [282, 49] on img at bounding box center [295, 49] width 216 height 42
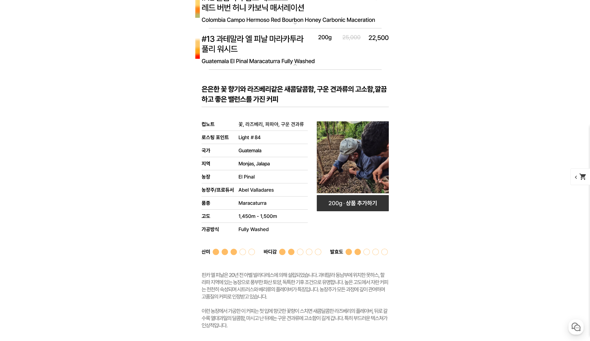
click at [282, 49] on img at bounding box center [295, 49] width 216 height 42
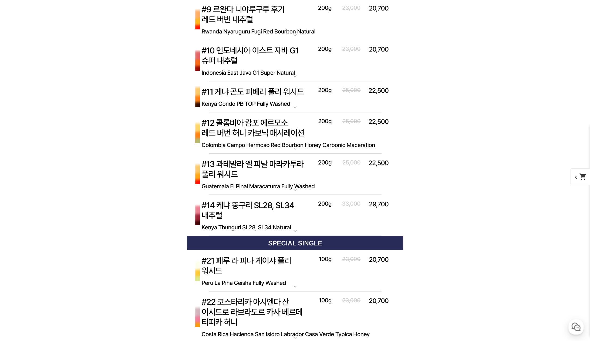
scroll to position [2134, 0]
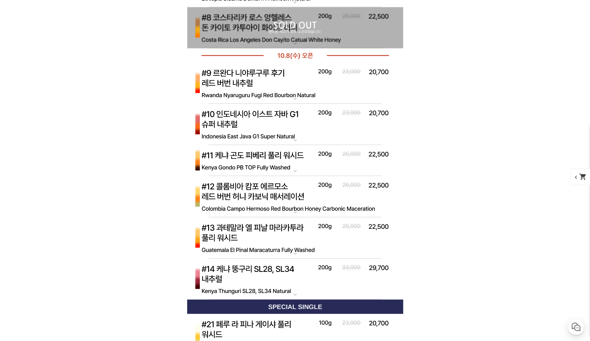
click at [290, 82] on img at bounding box center [295, 84] width 216 height 42
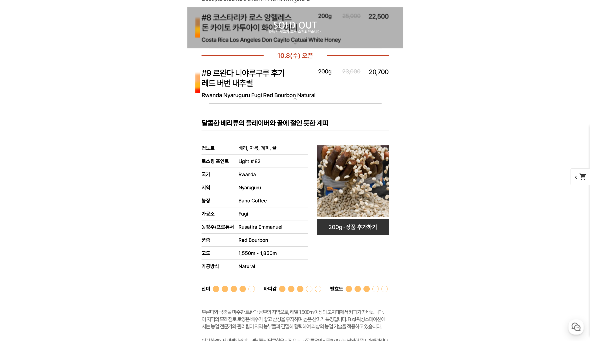
click at [290, 82] on img at bounding box center [295, 84] width 216 height 42
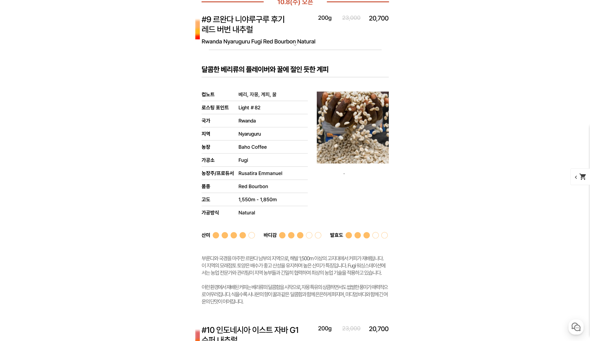
scroll to position [2188, 0]
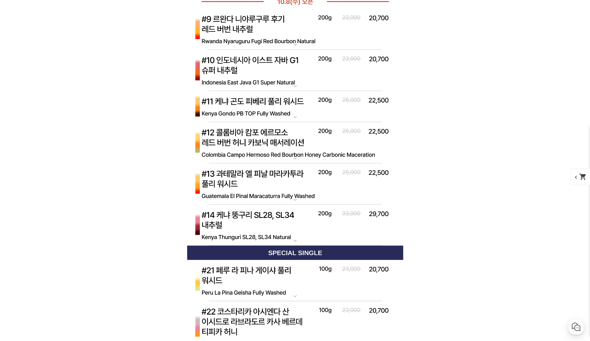
click at [292, 74] on img at bounding box center [295, 71] width 216 height 42
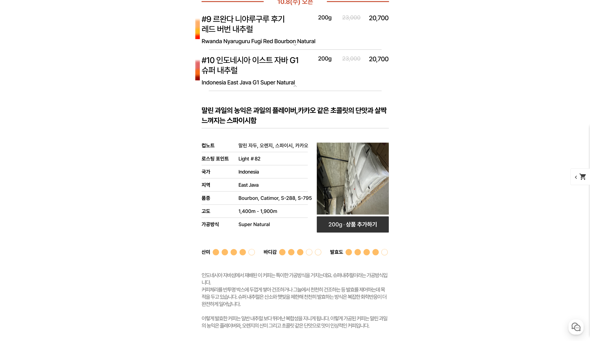
click at [292, 74] on img at bounding box center [295, 71] width 216 height 42
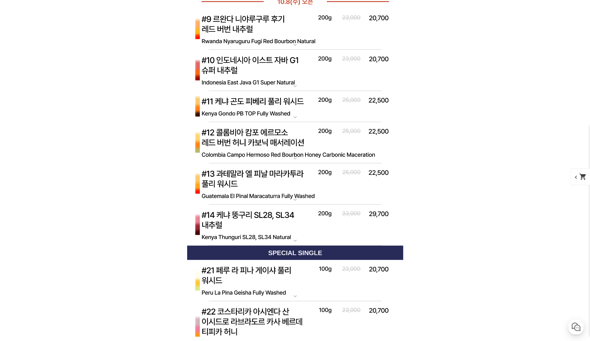
click at [296, 107] on img at bounding box center [295, 106] width 216 height 31
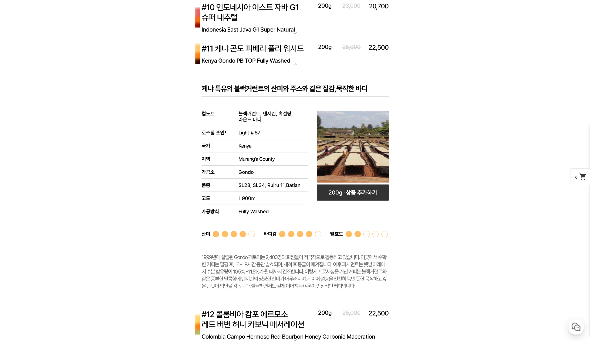
scroll to position [2242, 0]
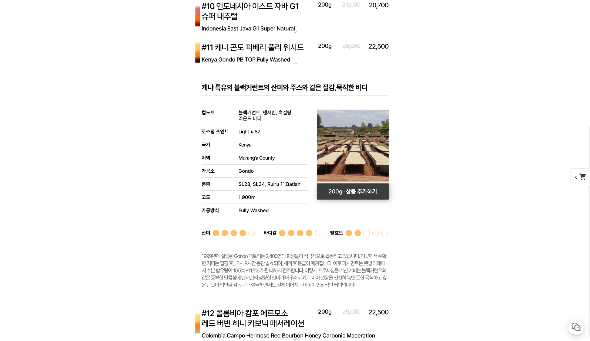
click at [370, 185] on rect at bounding box center [353, 192] width 72 height 16
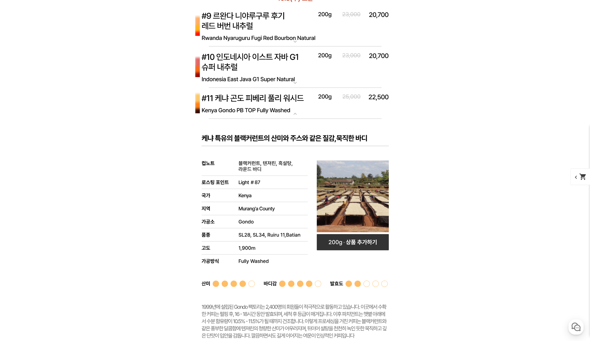
scroll to position [2149, 0]
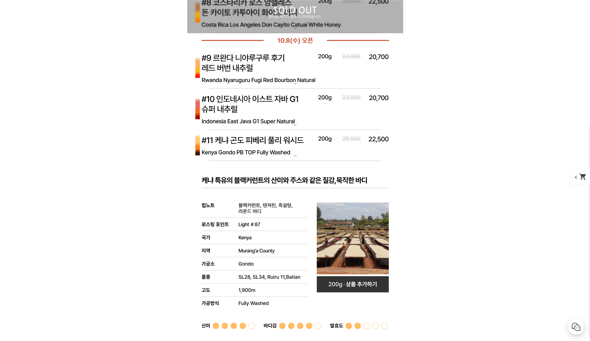
drag, startPoint x: 267, startPoint y: 148, endPoint x: 184, endPoint y: 145, distance: 83.5
click at [267, 148] on img at bounding box center [295, 145] width 216 height 31
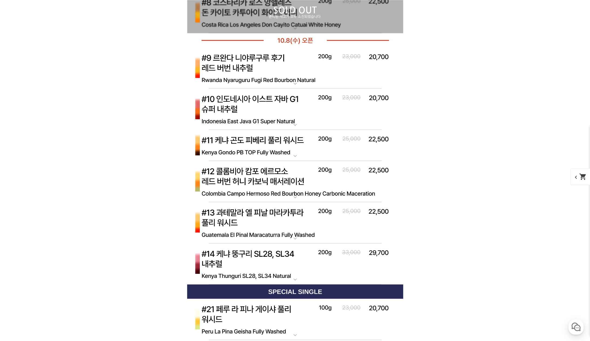
click at [266, 143] on img at bounding box center [295, 145] width 216 height 31
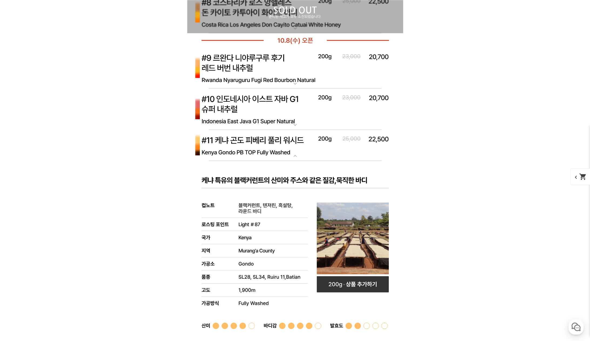
click at [266, 143] on img at bounding box center [295, 145] width 216 height 31
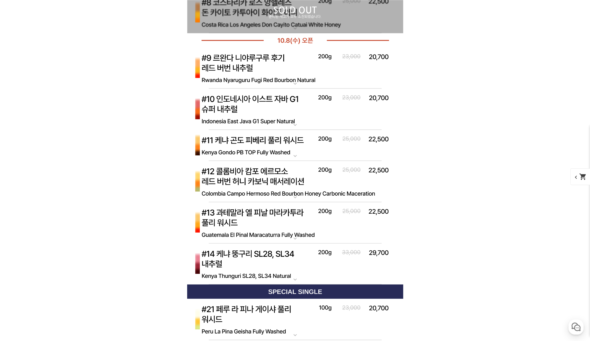
click at [307, 182] on img at bounding box center [295, 182] width 216 height 42
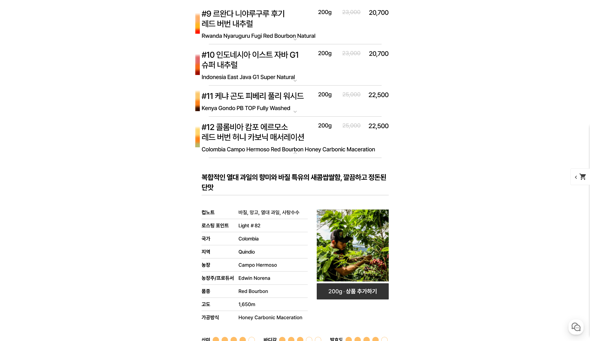
scroll to position [2203, 0]
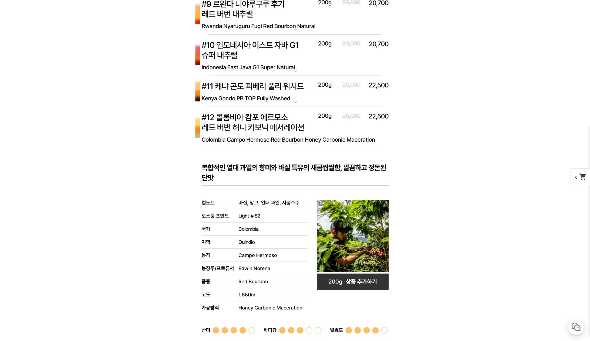
click at [305, 136] on img at bounding box center [295, 128] width 216 height 42
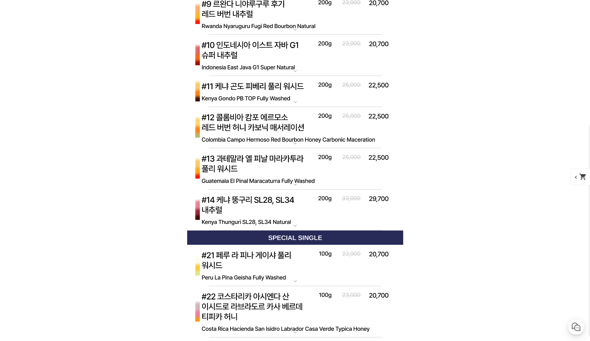
click at [283, 172] on img at bounding box center [295, 169] width 216 height 42
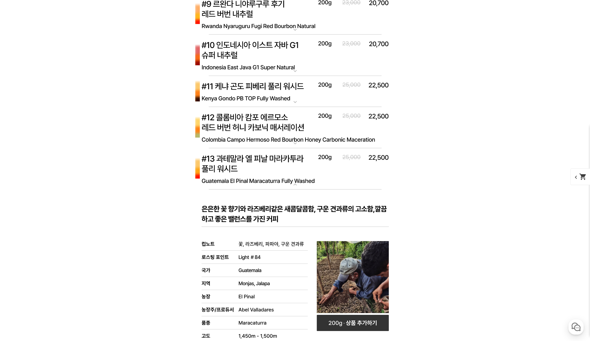
click at [283, 172] on img at bounding box center [295, 169] width 216 height 42
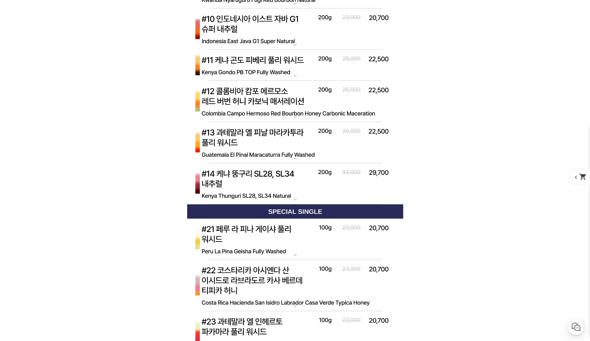
scroll to position [2230, 0]
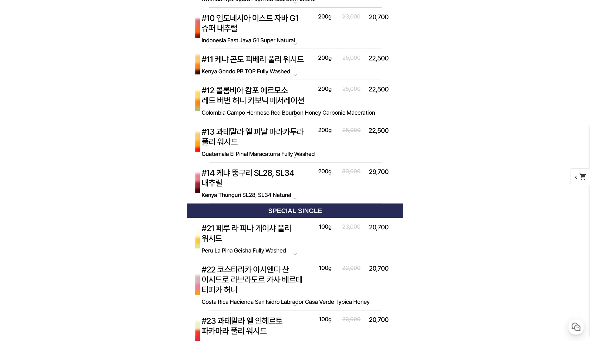
click at [273, 142] on img at bounding box center [295, 142] width 216 height 42
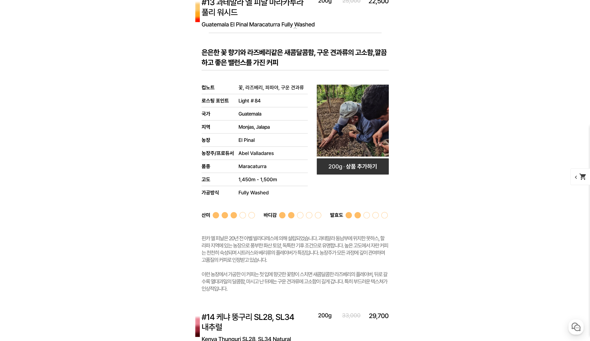
scroll to position [2365, 0]
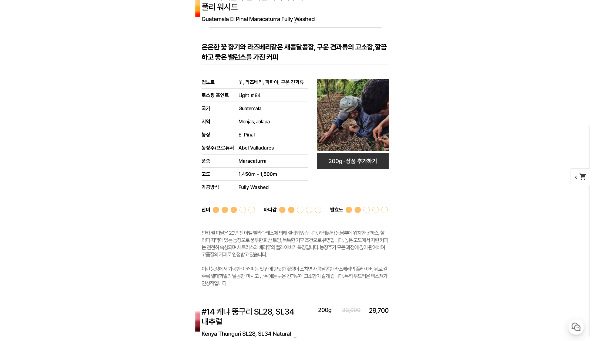
click at [316, 13] on img at bounding box center [295, 7] width 216 height 42
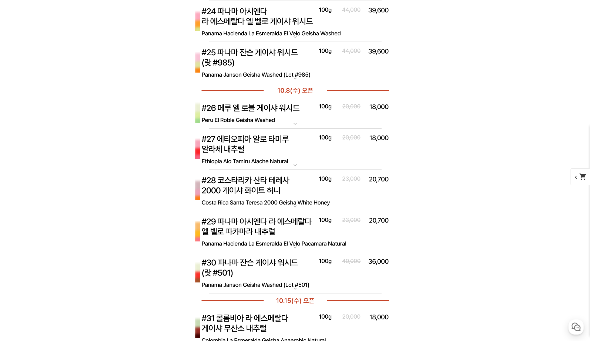
scroll to position [2581, 0]
click at [278, 106] on img at bounding box center [295, 113] width 216 height 31
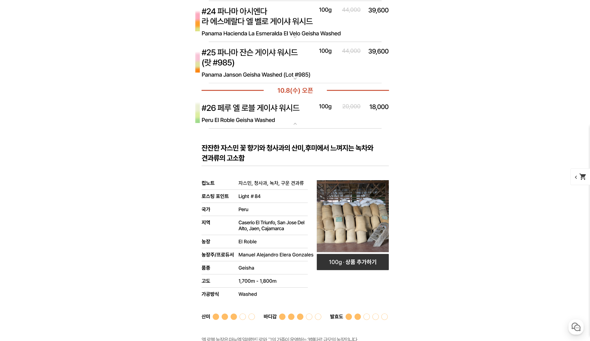
click at [276, 108] on img at bounding box center [295, 113] width 216 height 31
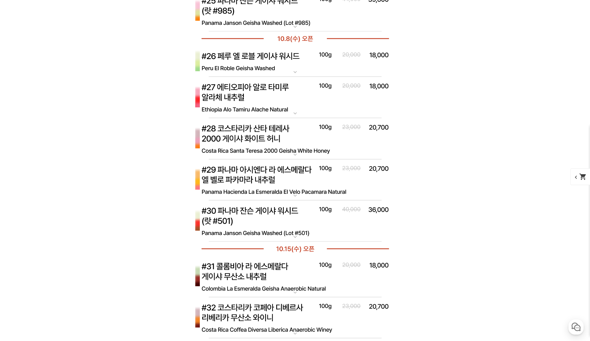
scroll to position [2635, 0]
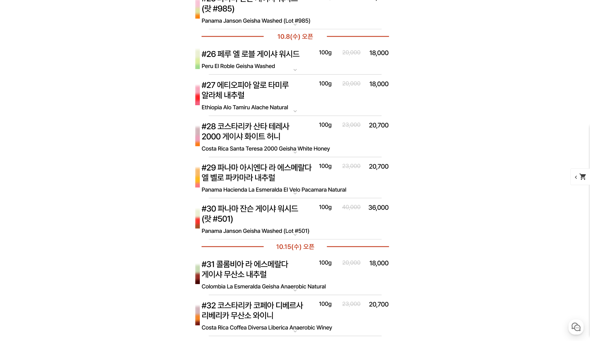
click at [303, 174] on img at bounding box center [295, 178] width 216 height 42
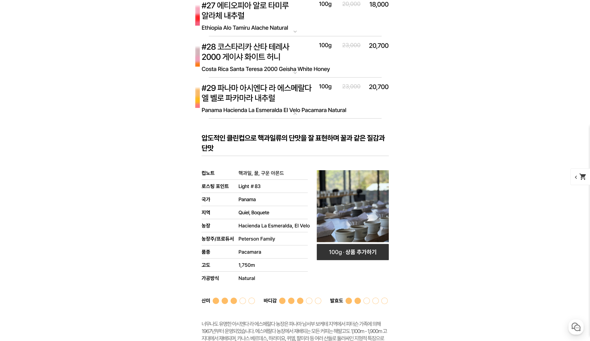
scroll to position [2716, 0]
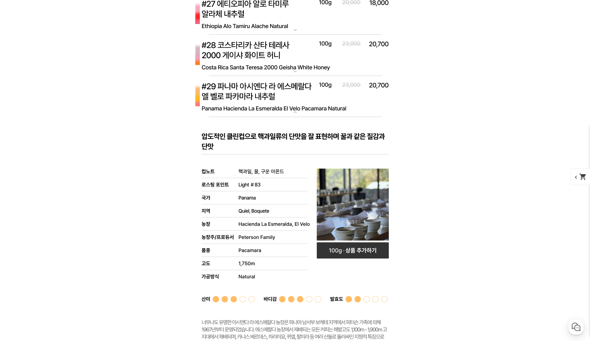
click at [294, 109] on mat-icon "expand_more" at bounding box center [295, 112] width 11 height 6
click at [311, 55] on img at bounding box center [295, 56] width 216 height 42
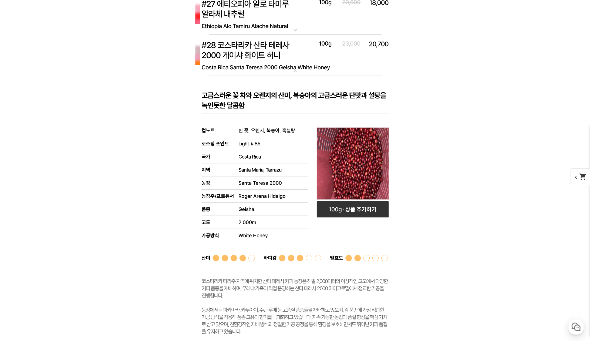
click at [307, 59] on img at bounding box center [295, 56] width 216 height 42
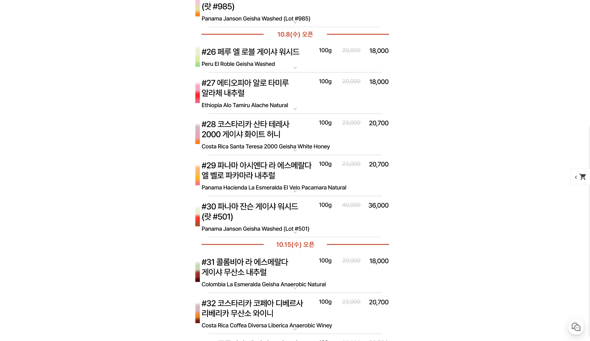
scroll to position [2635, 0]
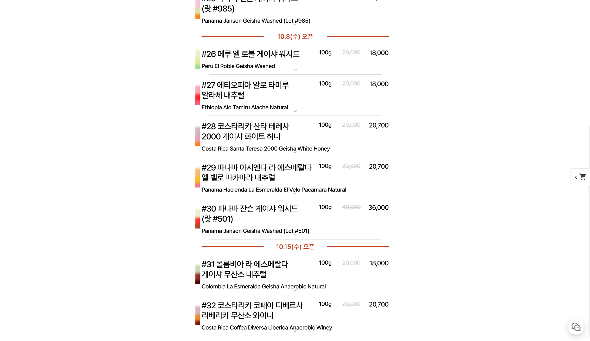
click at [284, 90] on img at bounding box center [295, 96] width 216 height 42
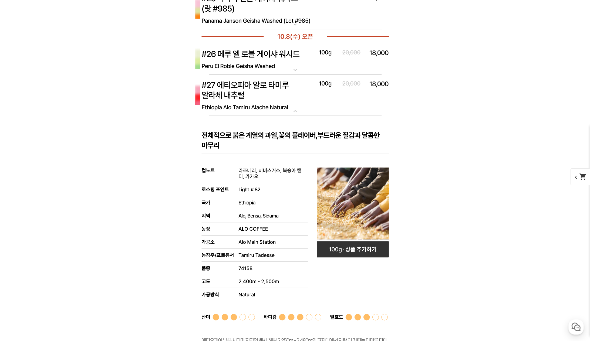
click at [285, 92] on img at bounding box center [295, 96] width 216 height 42
click at [296, 55] on img at bounding box center [295, 58] width 216 height 31
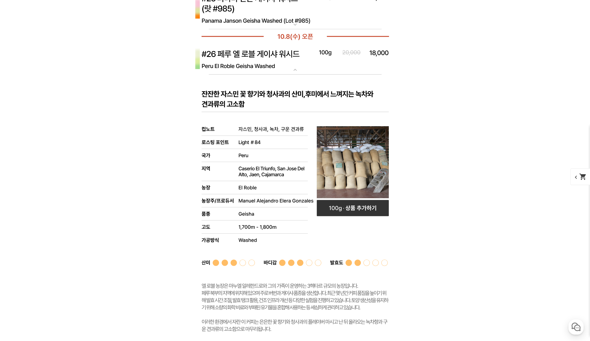
click at [296, 62] on img at bounding box center [295, 58] width 216 height 31
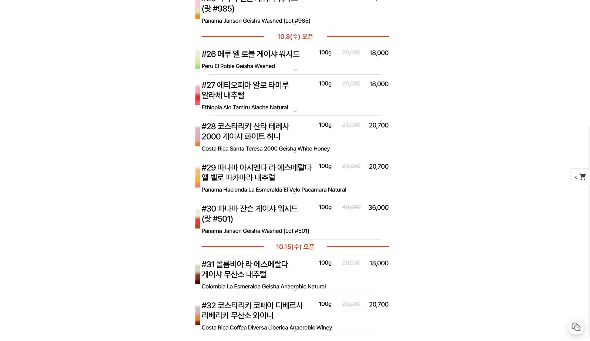
click at [278, 218] on img at bounding box center [295, 219] width 216 height 42
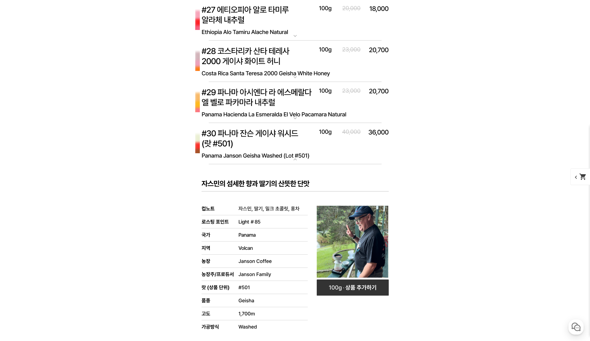
scroll to position [2716, 0]
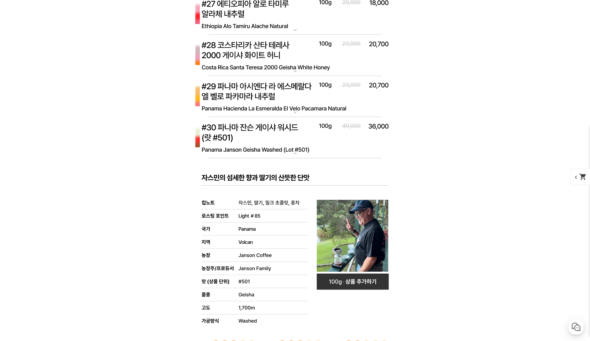
click at [275, 159] on rect at bounding box center [295, 297] width 216 height 277
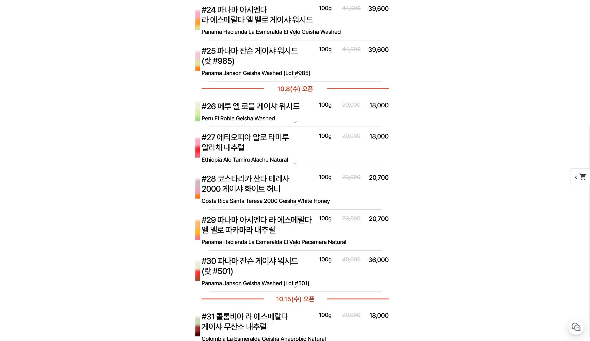
scroll to position [2581, 0]
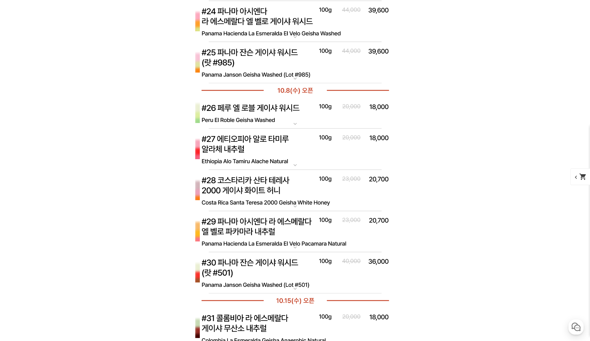
click at [277, 143] on img at bounding box center [295, 150] width 216 height 42
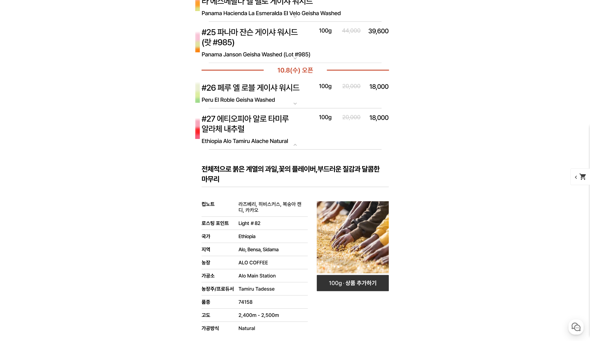
scroll to position [2662, 0]
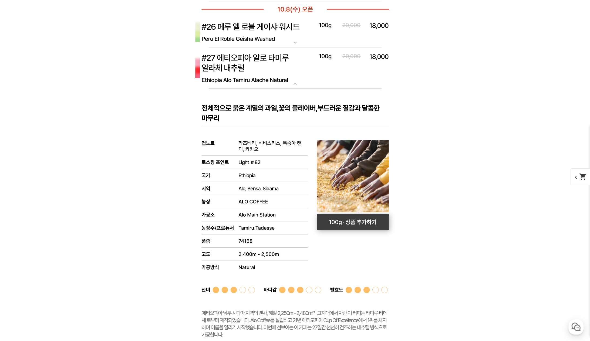
click at [355, 222] on rect at bounding box center [353, 222] width 72 height 16
select select "[10.8 오픈] #27 에티오피아 알로 타미루 알라체 내추럴"
select select "100g"
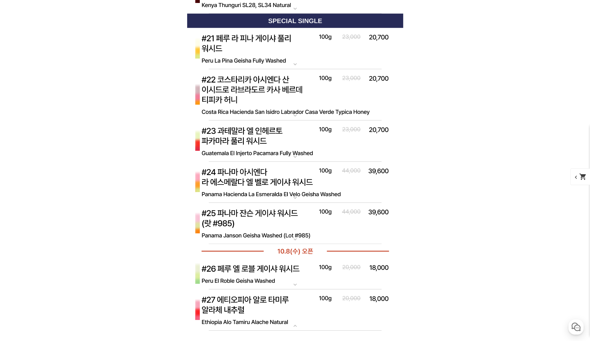
scroll to position [2419, 0]
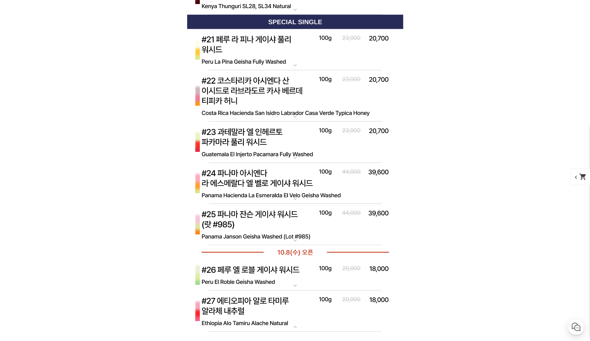
click at [276, 145] on img at bounding box center [295, 143] width 216 height 42
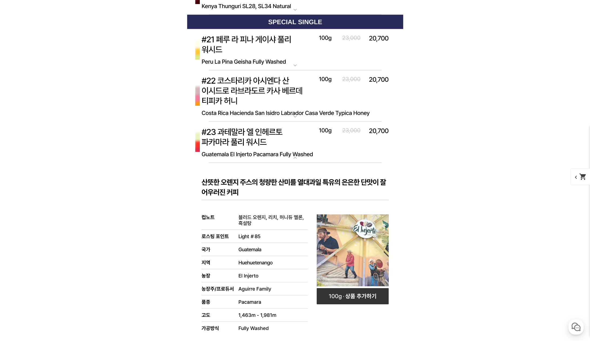
click at [278, 144] on img at bounding box center [295, 143] width 216 height 42
click at [286, 86] on img at bounding box center [295, 96] width 216 height 52
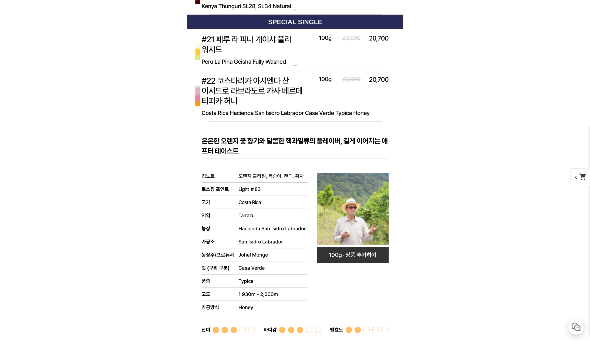
click at [288, 90] on img at bounding box center [295, 96] width 216 height 52
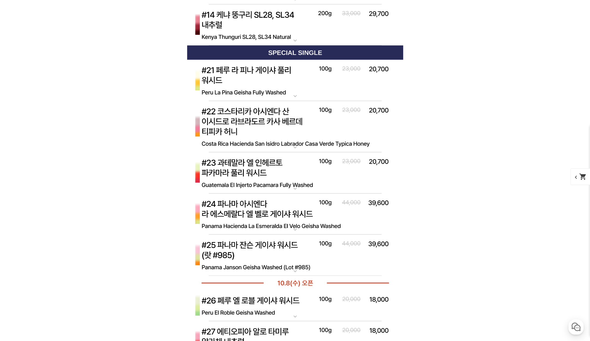
scroll to position [2284, 0]
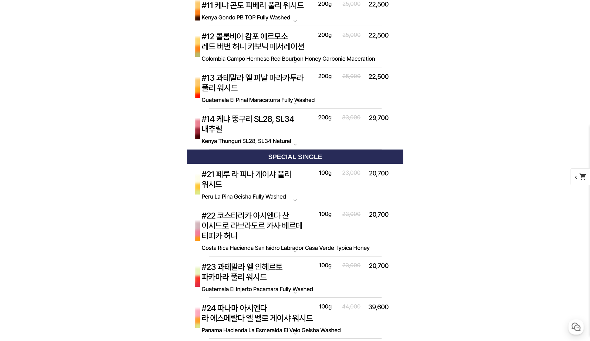
drag, startPoint x: 279, startPoint y: 184, endPoint x: 284, endPoint y: 184, distance: 5.7
click at [279, 185] on img at bounding box center [295, 185] width 216 height 42
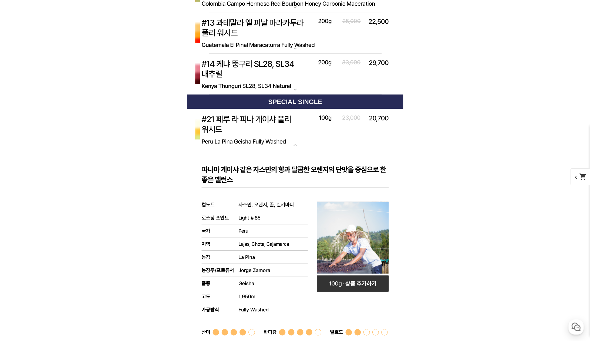
scroll to position [2338, 0]
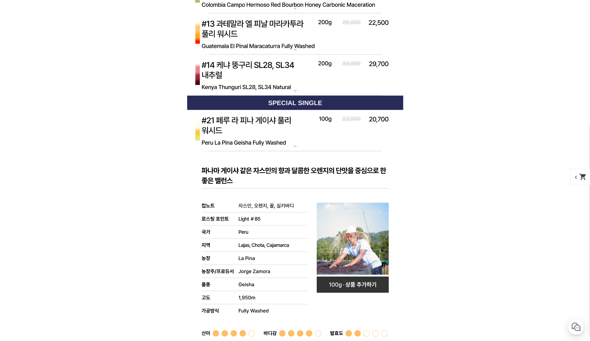
click at [298, 137] on img at bounding box center [295, 131] width 216 height 42
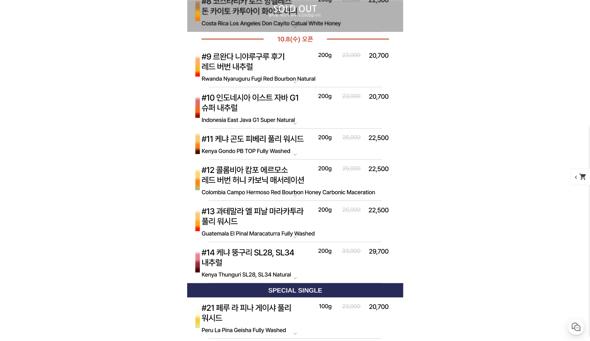
scroll to position [2149, 0]
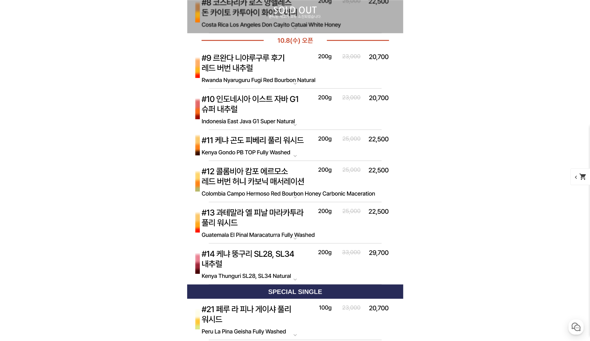
click at [295, 149] on img at bounding box center [295, 145] width 216 height 31
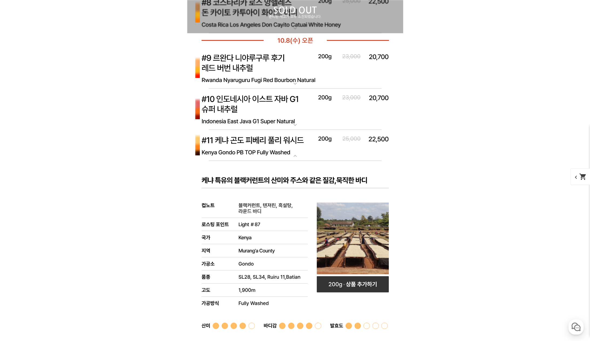
click at [289, 149] on img at bounding box center [295, 145] width 216 height 31
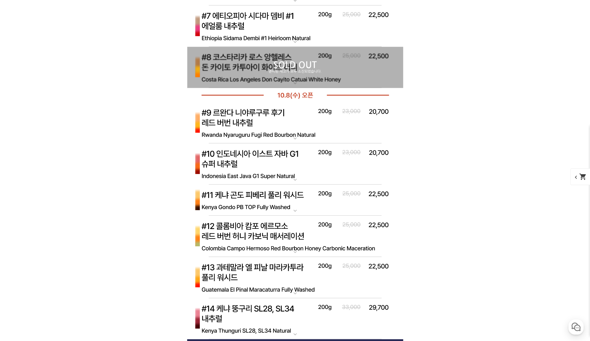
scroll to position [2095, 0]
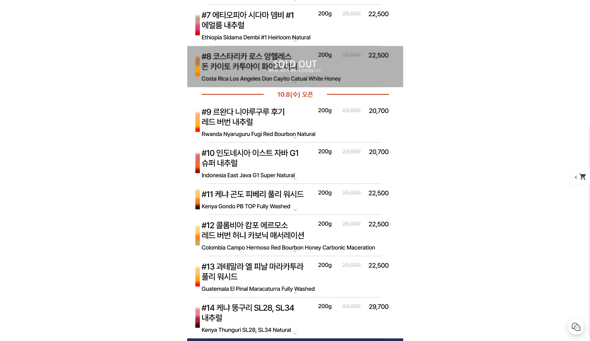
click at [302, 199] on img at bounding box center [295, 199] width 216 height 31
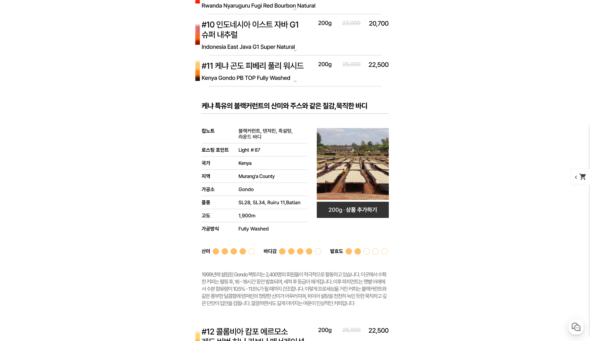
scroll to position [2230, 0]
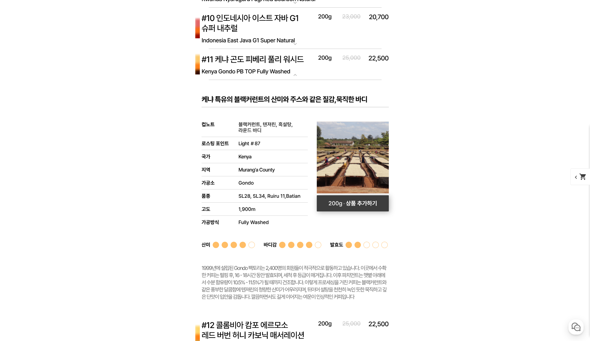
click at [355, 207] on rect at bounding box center [353, 204] width 72 height 16
select select "[10.8 오픈] #11 케냐 곤도 피베리 풀리 워시드"
select select "200g"
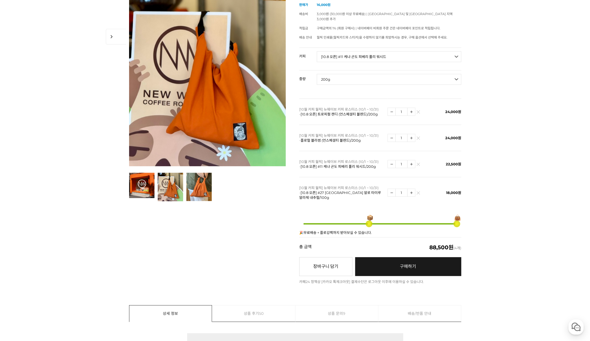
scroll to position [0, 0]
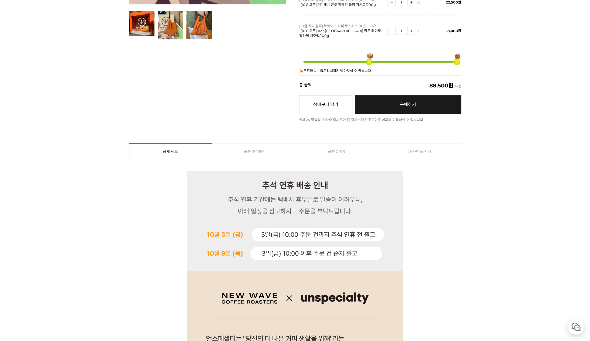
click at [265, 144] on link "상품 후기 50" at bounding box center [253, 152] width 83 height 16
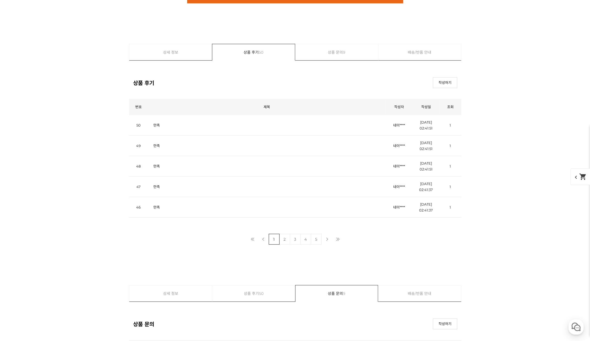
click at [197, 116] on td "만족" at bounding box center [267, 125] width 238 height 21
click at [196, 122] on td "만족" at bounding box center [267, 125] width 238 height 21
click at [340, 49] on link "상품 문의 9" at bounding box center [337, 52] width 83 height 16
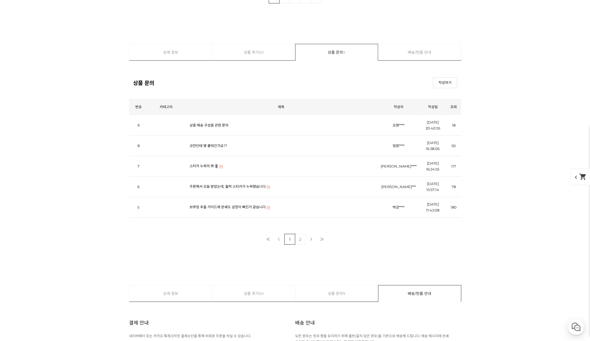
click at [249, 48] on link "상품 후기 50" at bounding box center [253, 52] width 83 height 16
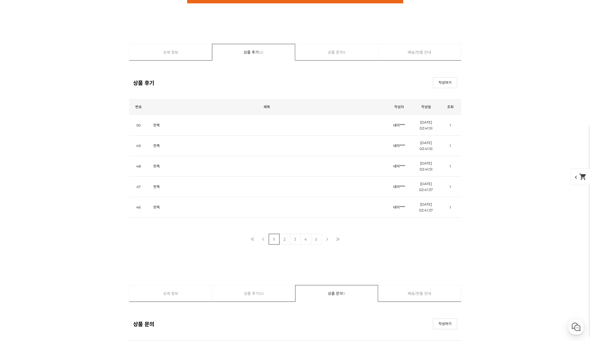
click at [280, 236] on link "2" at bounding box center [284, 239] width 11 height 11
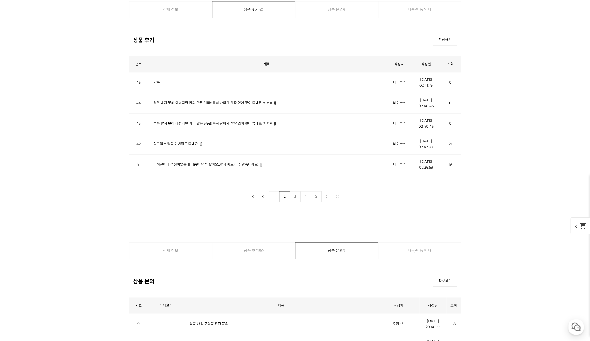
scroll to position [2354, 0]
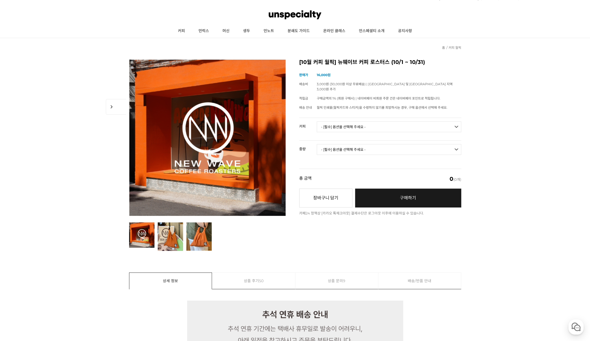
scroll to position [0, 0]
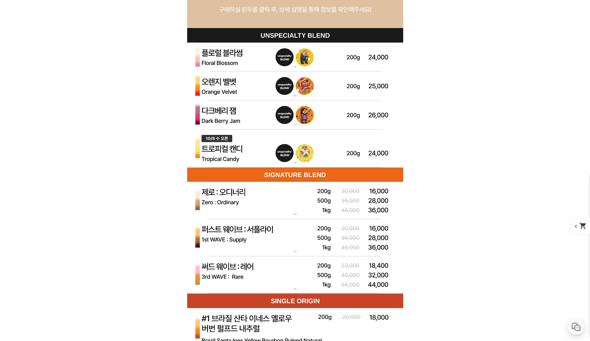
scroll to position [1540, 0]
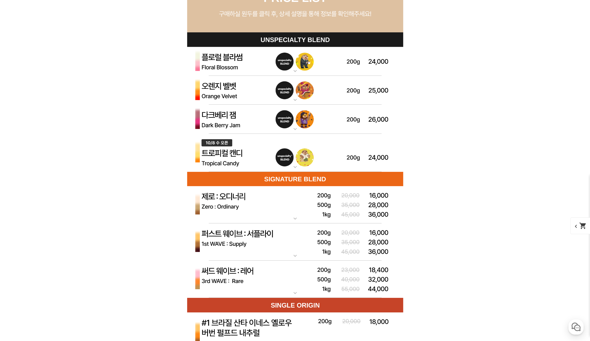
click at [316, 65] on img at bounding box center [295, 61] width 216 height 29
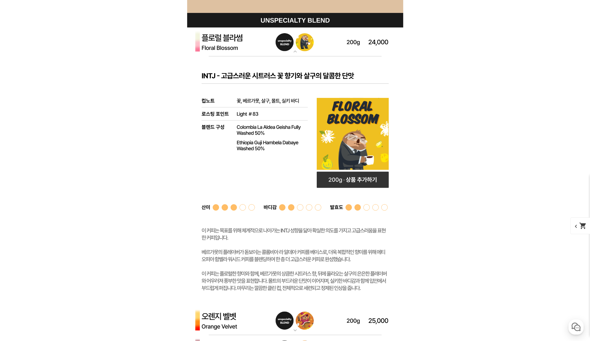
scroll to position [1675, 0]
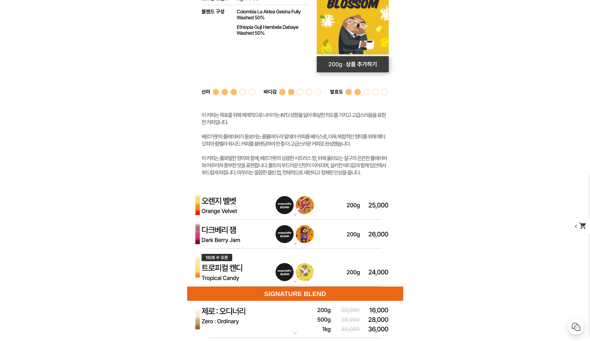
click at [364, 66] on rect at bounding box center [353, 64] width 72 height 16
select select "플로럴 블라썸 (언스페셜티 블렌드)"
select select "200g"
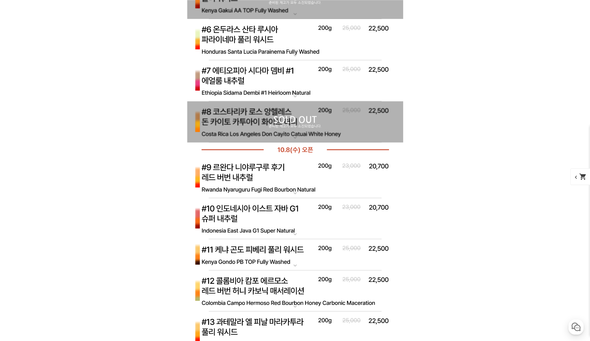
scroll to position [2323, 0]
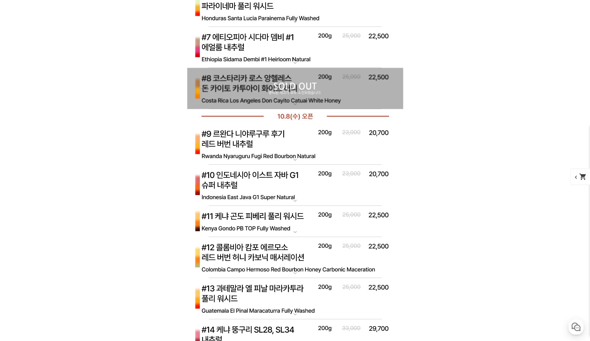
click at [286, 220] on img at bounding box center [295, 221] width 216 height 31
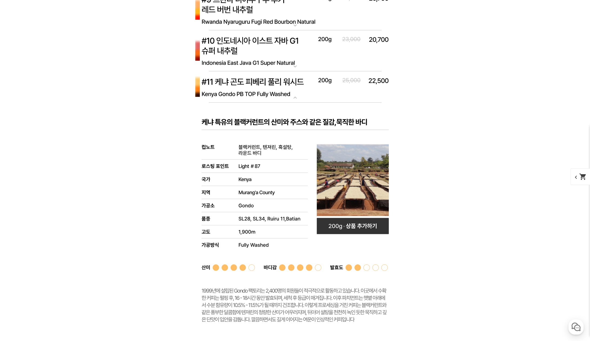
scroll to position [2458, 0]
click at [362, 229] on rect at bounding box center [353, 225] width 72 height 16
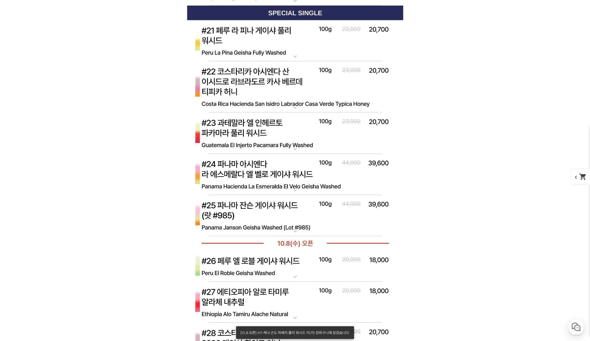
scroll to position [2917, 0]
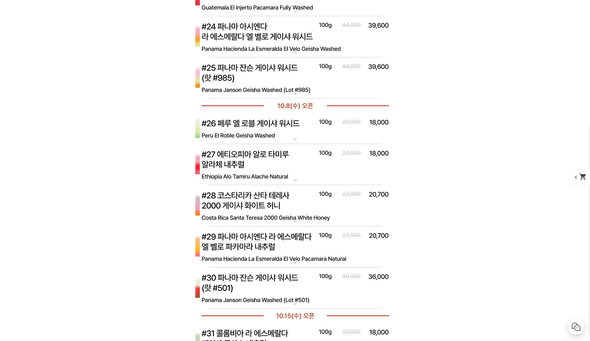
scroll to position [3052, 0]
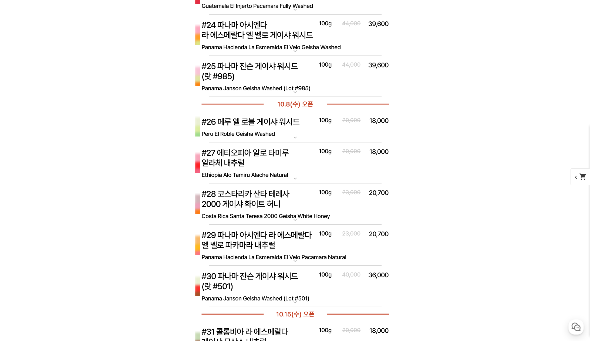
click at [313, 210] on img at bounding box center [295, 205] width 216 height 42
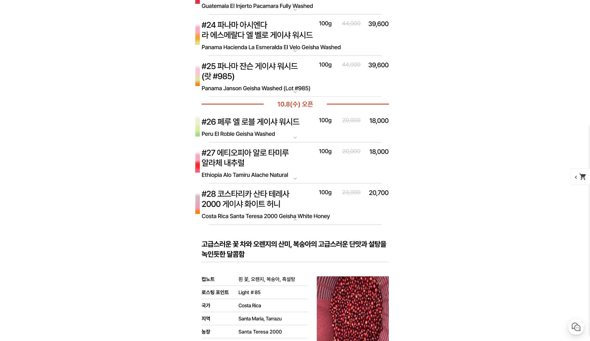
click at [307, 212] on img at bounding box center [295, 205] width 216 height 42
click at [306, 170] on img at bounding box center [295, 164] width 216 height 42
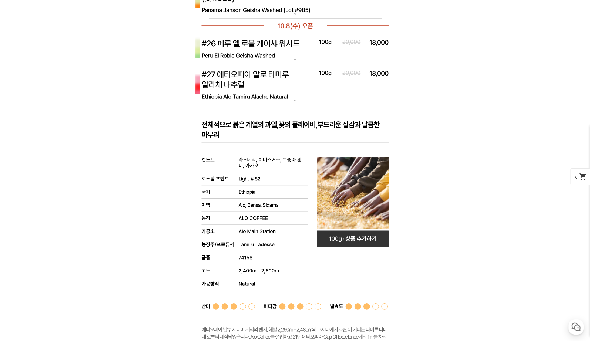
scroll to position [3134, 0]
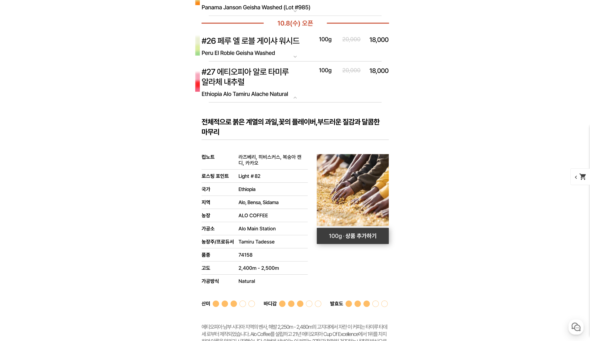
click at [345, 235] on rect at bounding box center [353, 236] width 72 height 16
select select "[10.8 오픈] #27 에티오피아 알로 타미루 알라체 내추럴"
select select "100g"
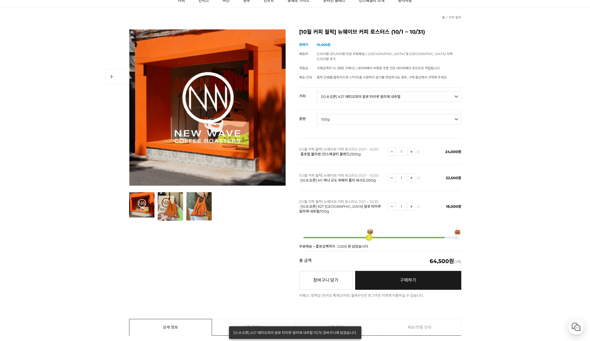
scroll to position [54, 0]
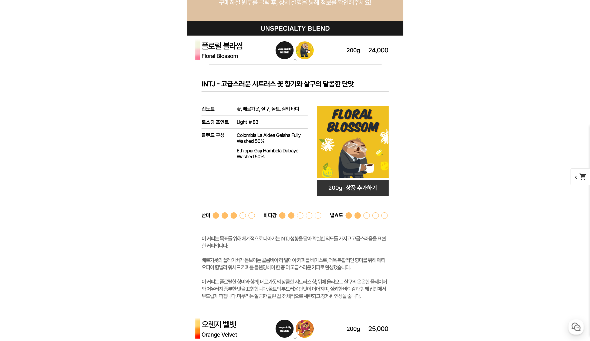
scroll to position [1550, 0]
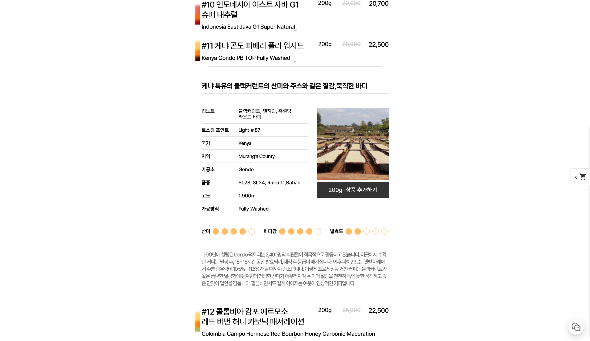
scroll to position [2495, 0]
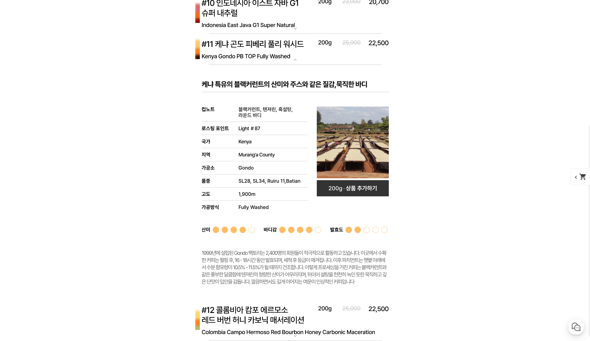
drag, startPoint x: 457, startPoint y: 175, endPoint x: 455, endPoint y: 179, distance: 4.6
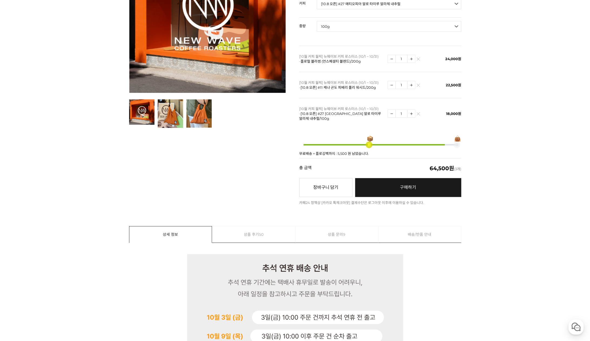
scroll to position [135, 0]
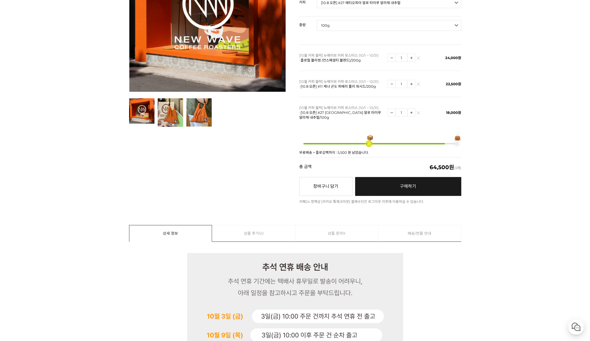
click at [418, 113] on img at bounding box center [418, 114] width 3 height 3
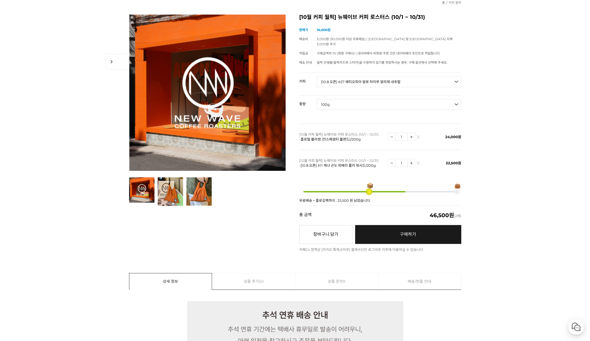
scroll to position [54, 0]
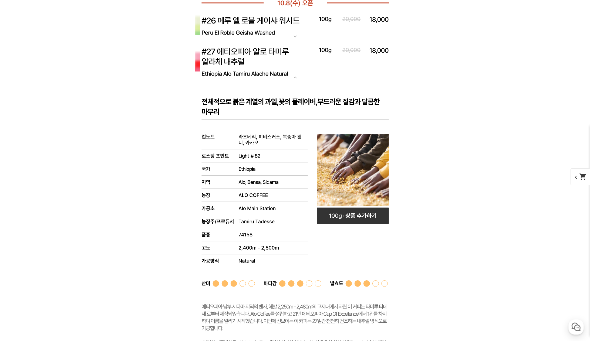
scroll to position [3175, 0]
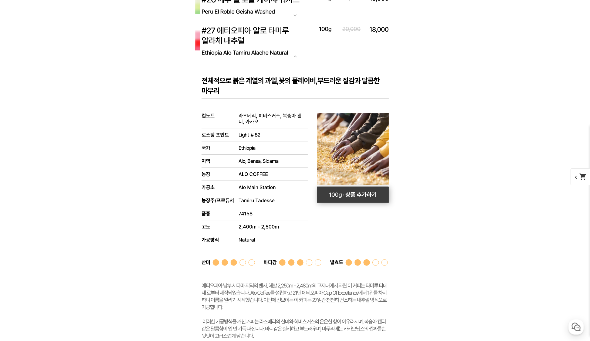
click at [365, 197] on rect at bounding box center [353, 195] width 72 height 16
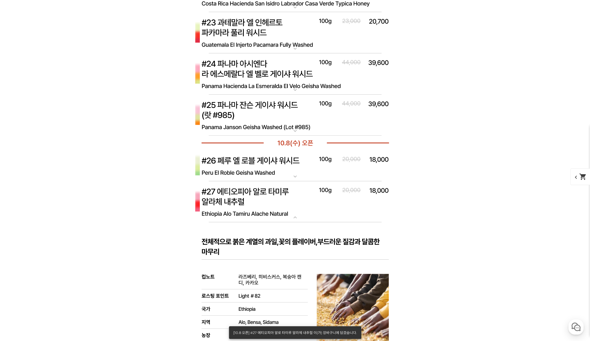
scroll to position [3013, 0]
click at [308, 167] on img at bounding box center [295, 166] width 216 height 31
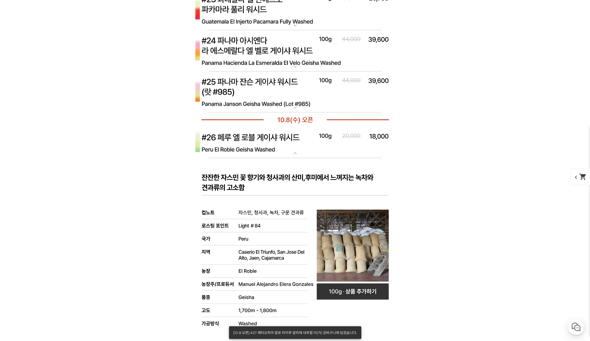
scroll to position [3121, 0]
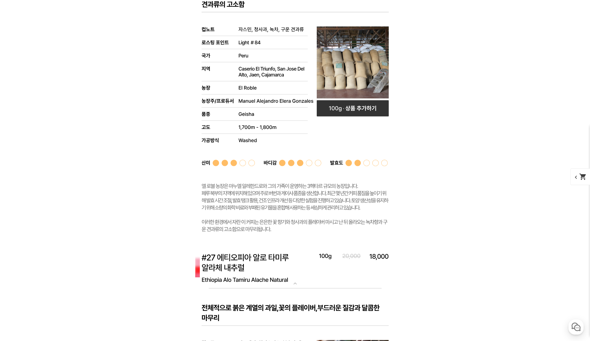
scroll to position [3202, 0]
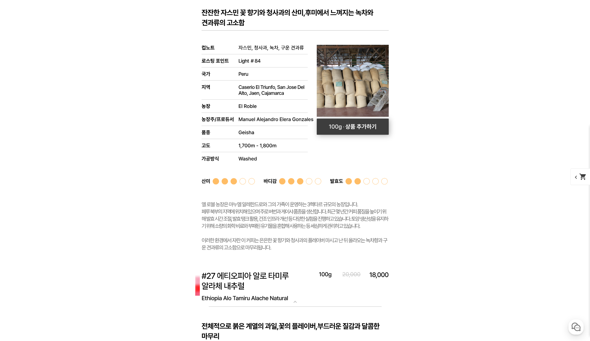
click at [351, 124] on rect at bounding box center [353, 127] width 72 height 16
select select "[10.8 오픈] #26 페루 엘 로블 게이샤 워시드"
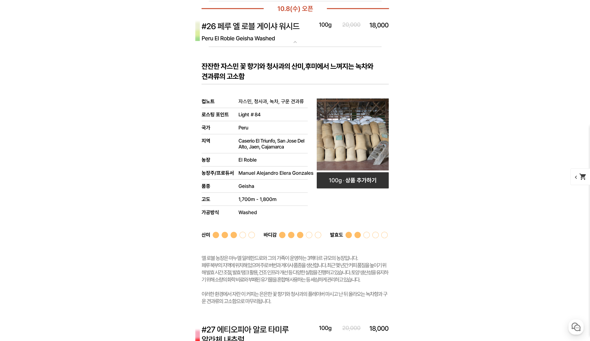
scroll to position [3148, 0]
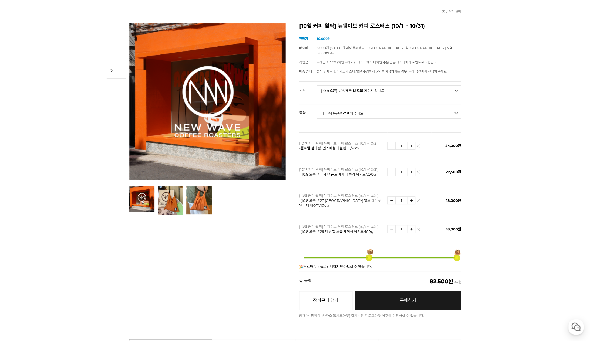
scroll to position [81, 0]
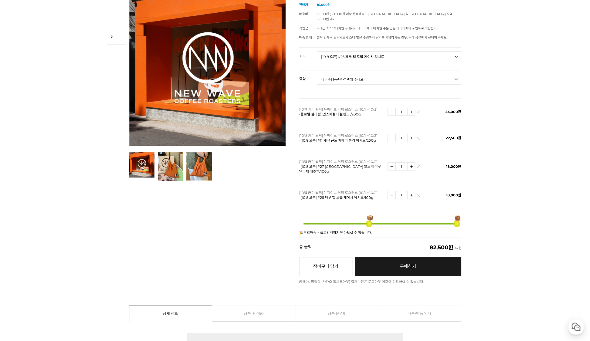
click at [418, 167] on img at bounding box center [418, 168] width 3 height 3
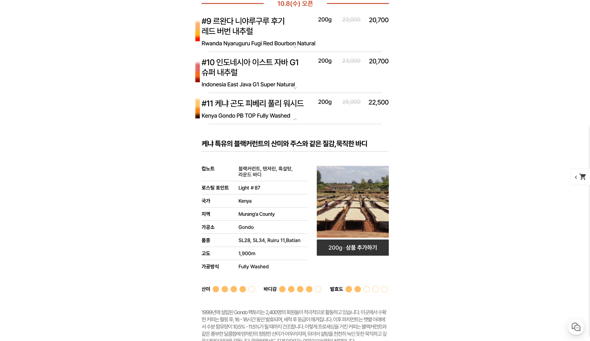
scroll to position [2419, 0]
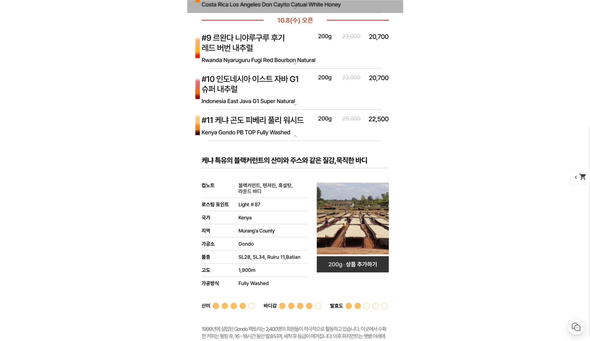
click at [299, 125] on img at bounding box center [295, 125] width 216 height 31
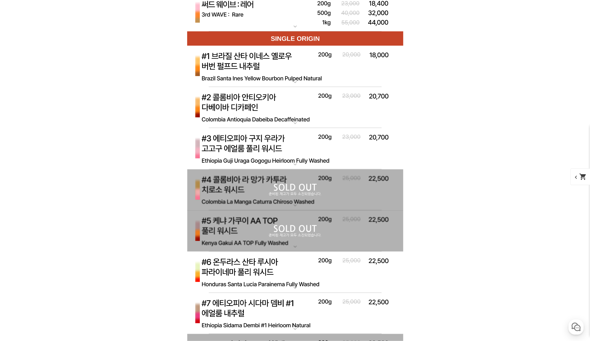
scroll to position [2041, 0]
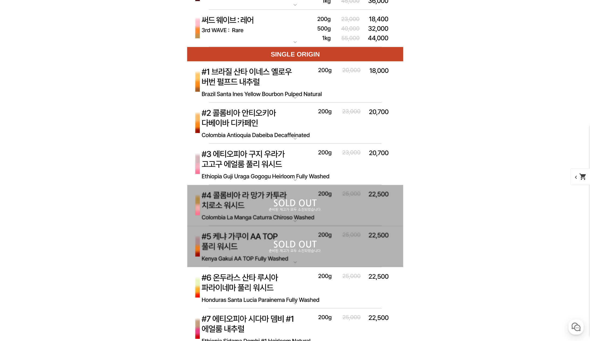
click at [311, 167] on img at bounding box center [295, 165] width 216 height 42
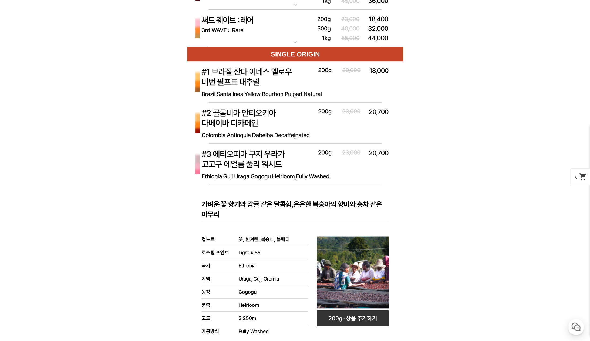
click at [308, 167] on img at bounding box center [295, 165] width 216 height 42
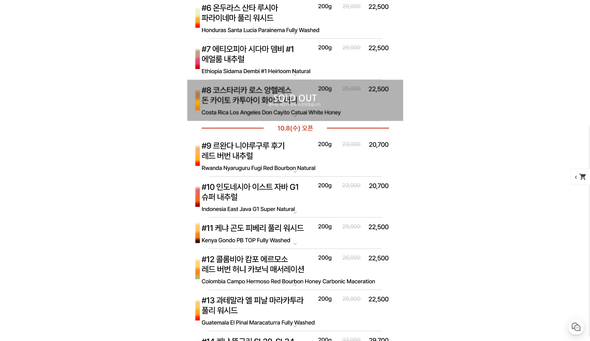
scroll to position [2203, 0]
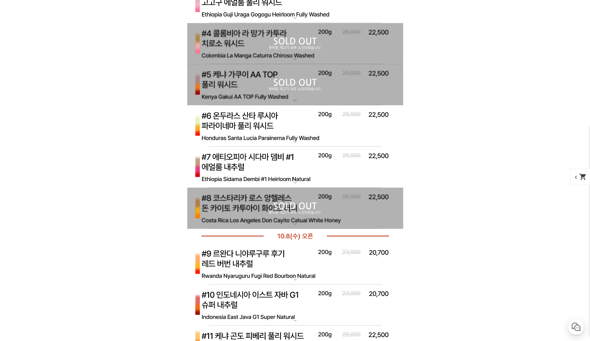
click at [296, 131] on img at bounding box center [295, 126] width 216 height 42
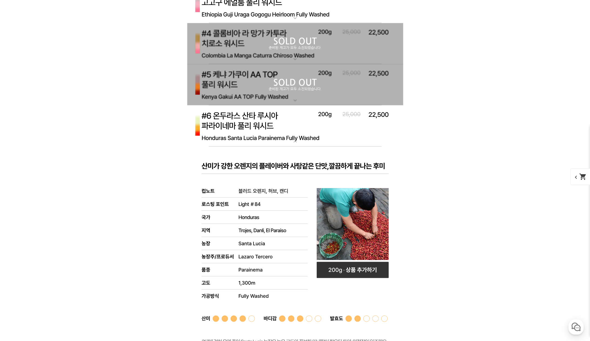
click at [296, 131] on img at bounding box center [295, 126] width 216 height 42
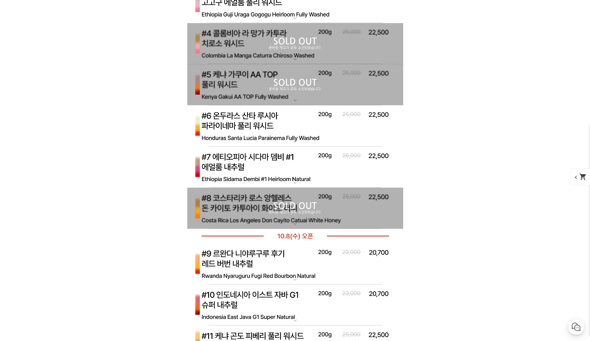
click at [300, 163] on img at bounding box center [295, 168] width 216 height 42
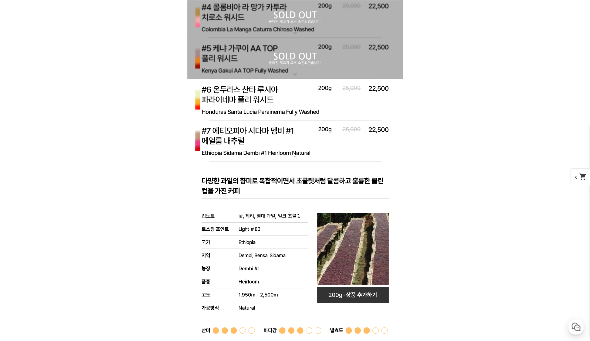
scroll to position [2230, 0]
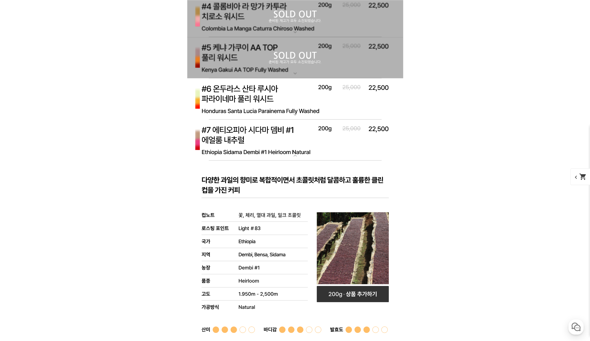
click at [301, 144] on img at bounding box center [295, 141] width 216 height 42
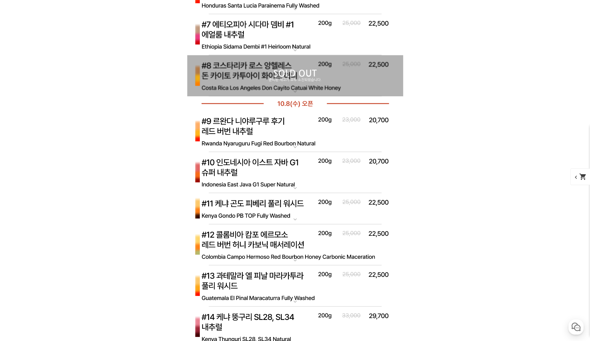
scroll to position [2338, 0]
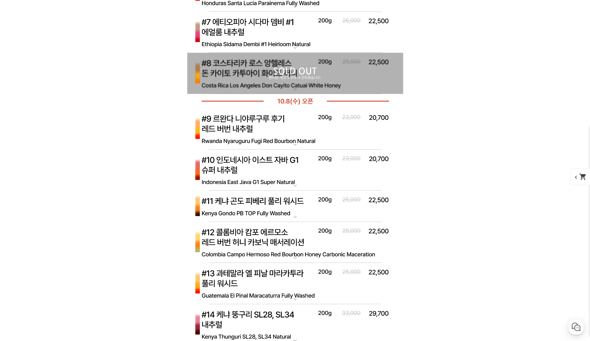
click at [300, 175] on img at bounding box center [295, 171] width 216 height 42
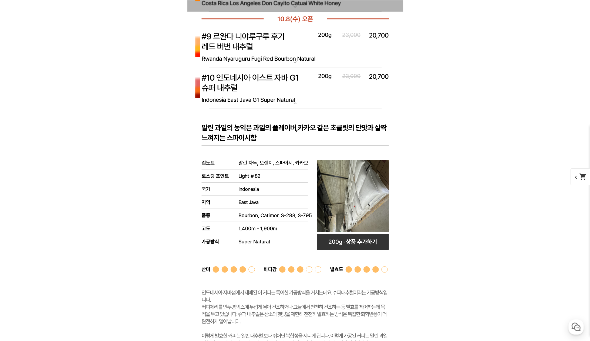
scroll to position [2419, 0]
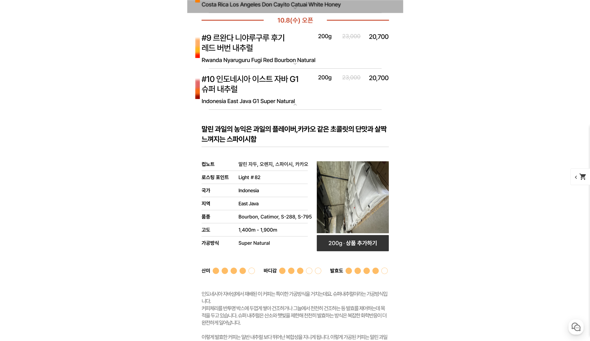
click at [307, 54] on img at bounding box center [295, 48] width 216 height 42
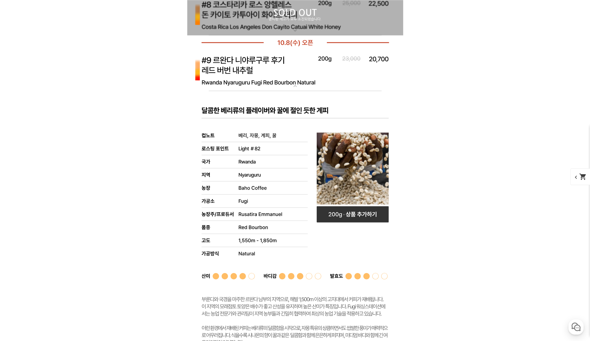
scroll to position [2392, 0]
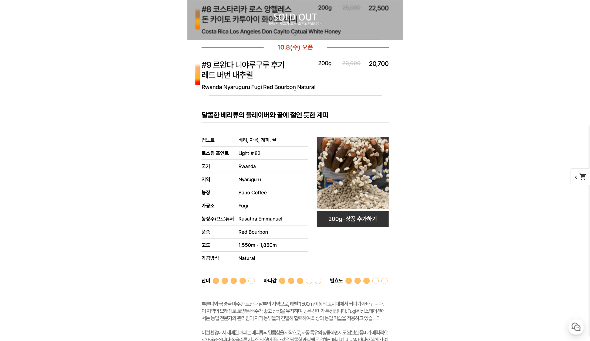
drag, startPoint x: 283, startPoint y: 84, endPoint x: 296, endPoint y: 89, distance: 13.6
click at [284, 85] on img at bounding box center [295, 75] width 216 height 42
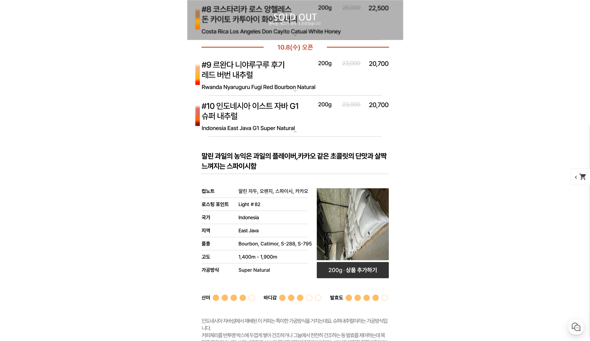
click at [290, 82] on img at bounding box center [295, 75] width 216 height 42
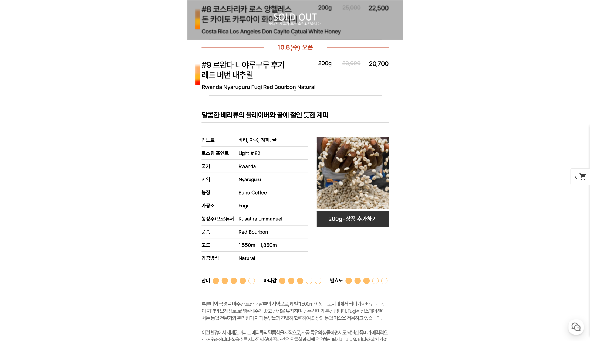
click at [280, 76] on img at bounding box center [295, 75] width 216 height 42
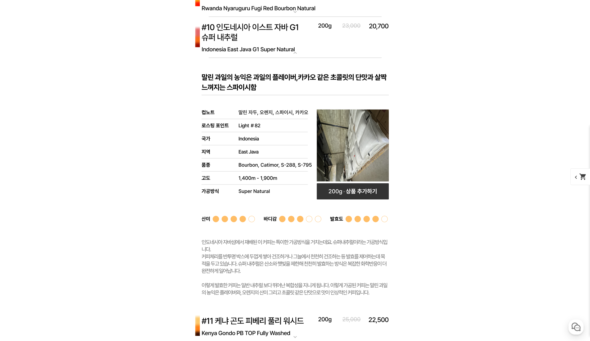
scroll to position [2473, 0]
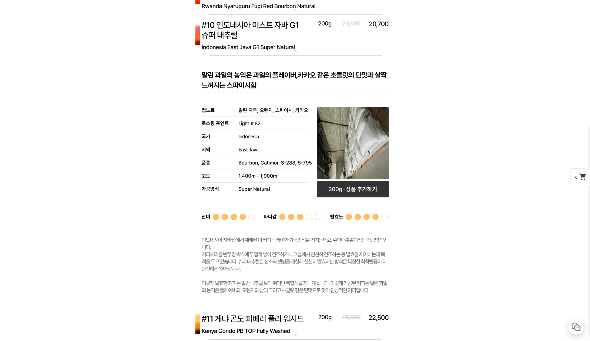
click at [298, 41] on img at bounding box center [295, 36] width 216 height 42
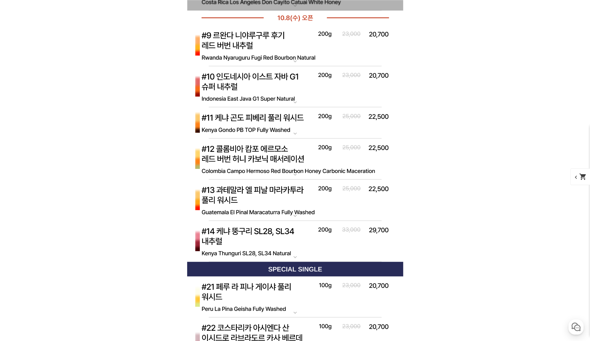
scroll to position [2392, 0]
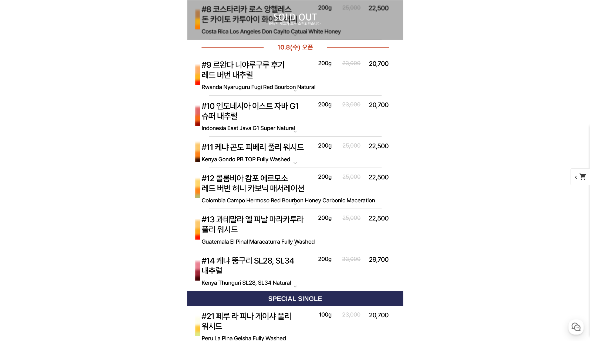
click at [293, 78] on img at bounding box center [295, 75] width 216 height 42
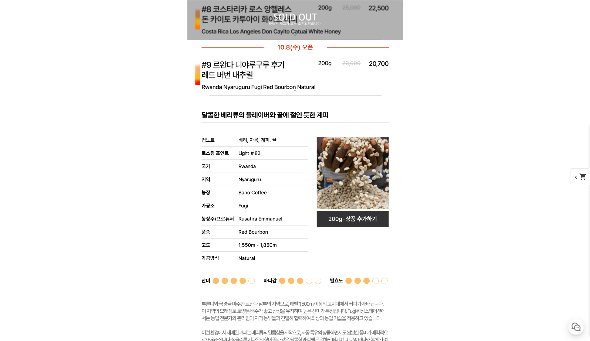
click at [293, 78] on img at bounding box center [295, 75] width 216 height 42
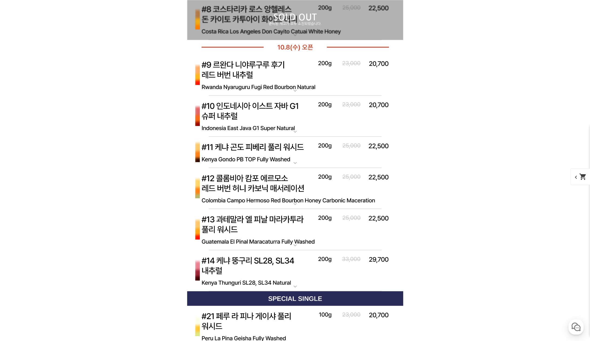
click at [290, 154] on img at bounding box center [295, 152] width 216 height 31
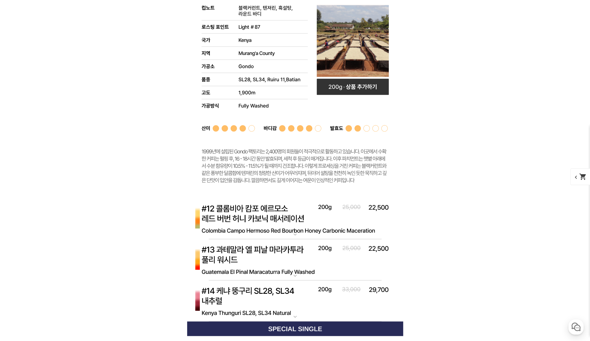
scroll to position [2608, 0]
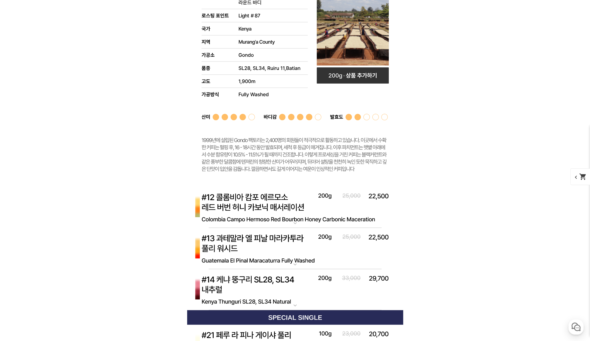
click at [267, 210] on img at bounding box center [295, 208] width 216 height 42
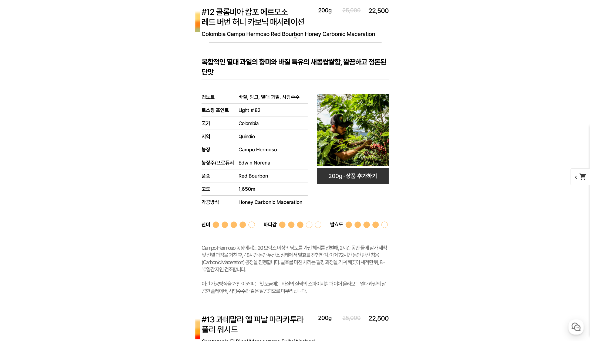
scroll to position [2770, 0]
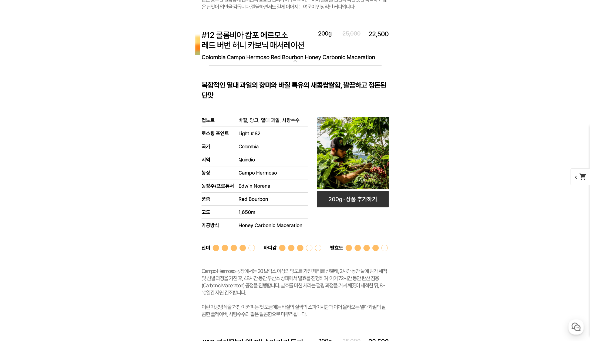
click at [286, 93] on rect at bounding box center [295, 199] width 216 height 267
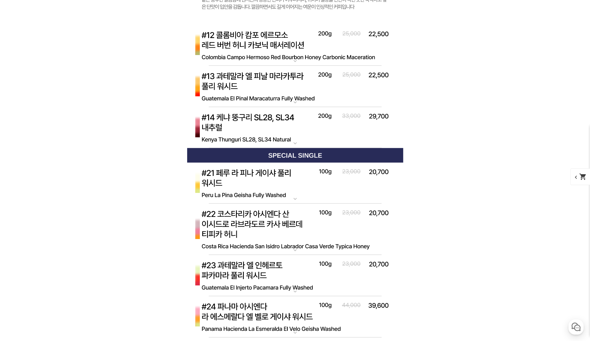
click at [288, 96] on img at bounding box center [295, 87] width 216 height 42
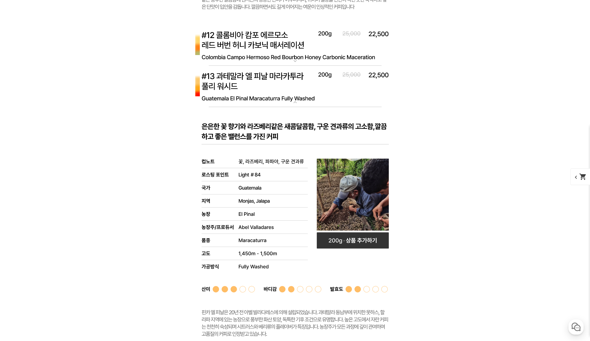
click at [288, 96] on img at bounding box center [295, 87] width 216 height 42
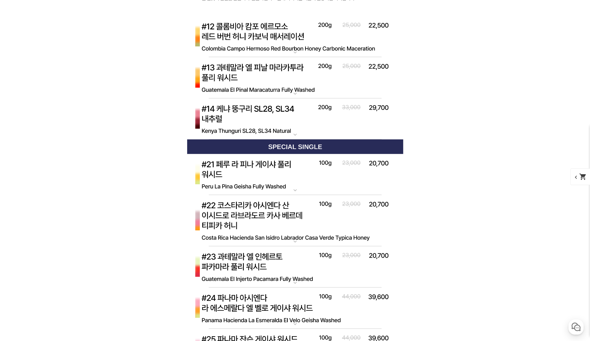
scroll to position [2797, 0]
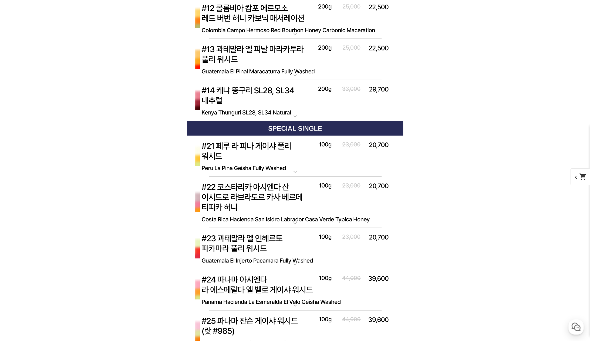
click at [288, 108] on img at bounding box center [295, 101] width 216 height 42
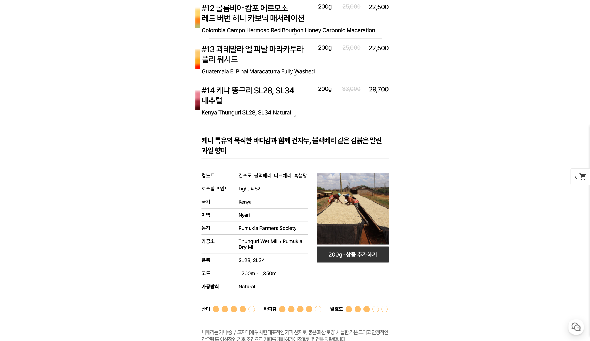
click at [288, 108] on img at bounding box center [295, 101] width 216 height 42
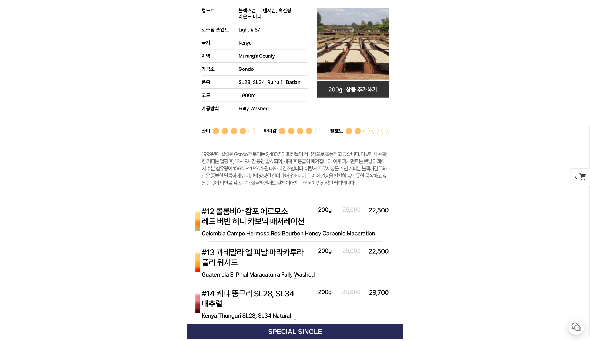
scroll to position [2500, 0]
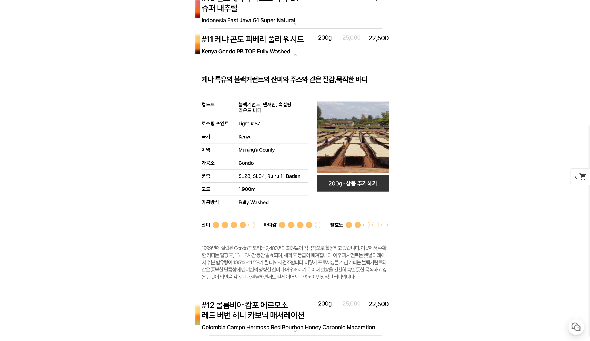
click at [298, 50] on img at bounding box center [295, 44] width 216 height 31
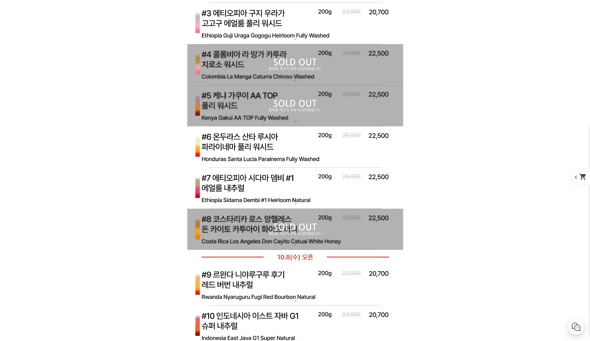
scroll to position [2176, 0]
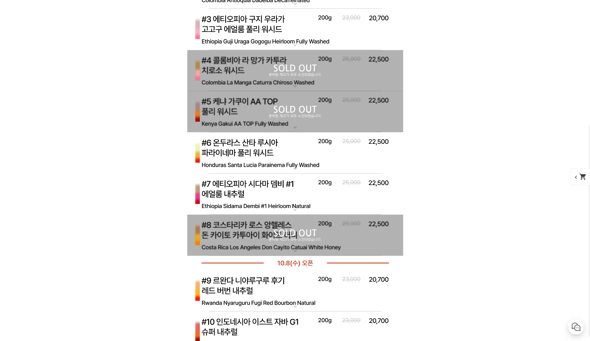
click at [286, 153] on img at bounding box center [295, 153] width 216 height 42
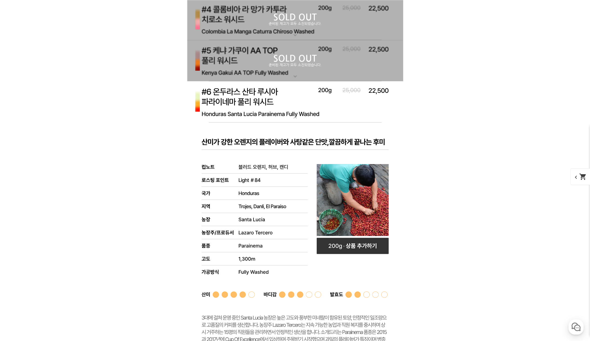
scroll to position [2230, 0]
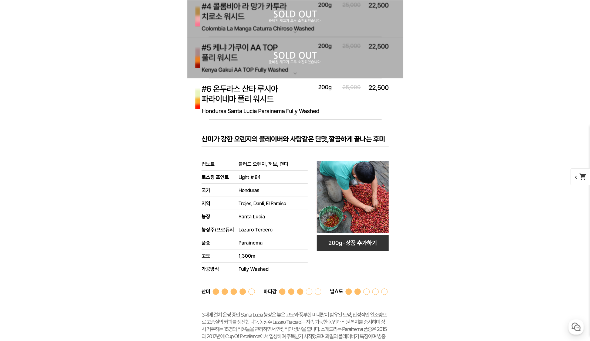
click at [293, 96] on img at bounding box center [295, 99] width 216 height 42
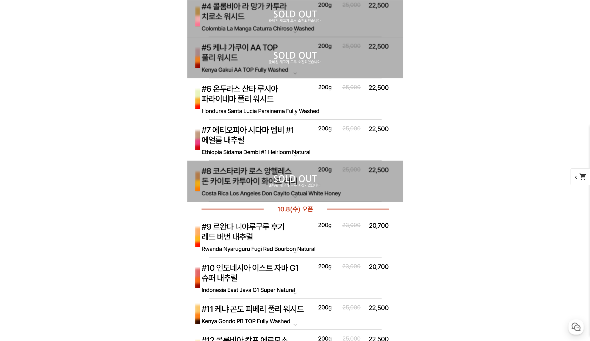
click at [278, 141] on img at bounding box center [295, 141] width 216 height 42
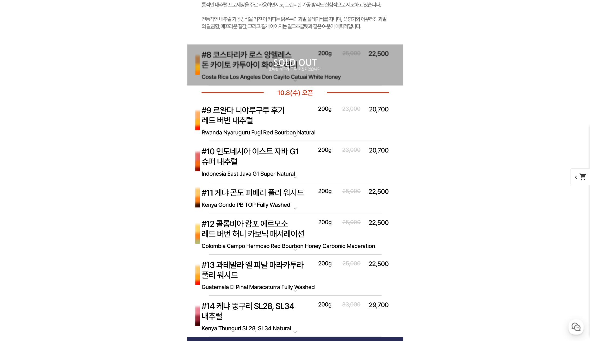
scroll to position [2608, 0]
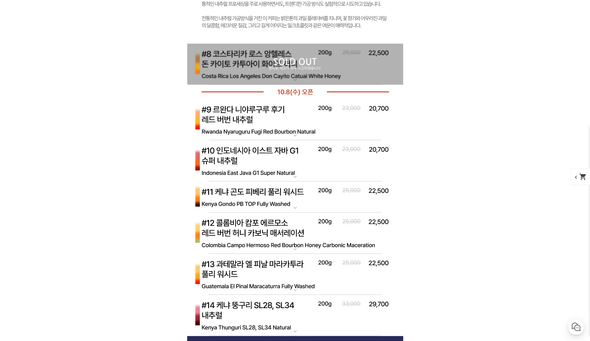
click at [271, 199] on img at bounding box center [295, 197] width 216 height 31
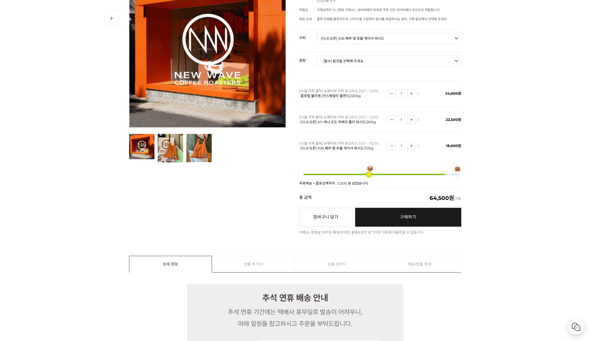
scroll to position [0, 0]
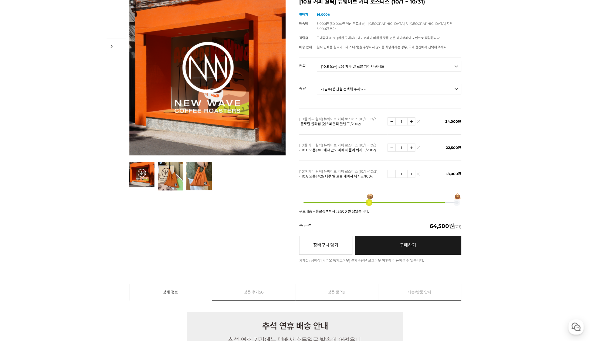
scroll to position [81, 0]
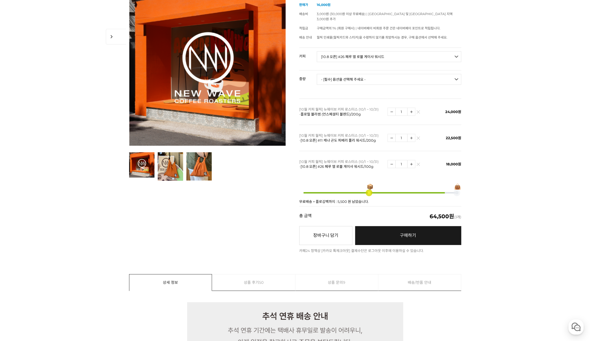
click at [417, 138] on img at bounding box center [418, 139] width 3 height 3
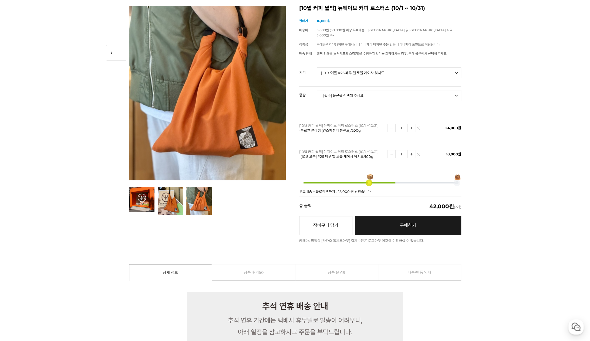
scroll to position [0, 0]
